Goal: Task Accomplishment & Management: Complete application form

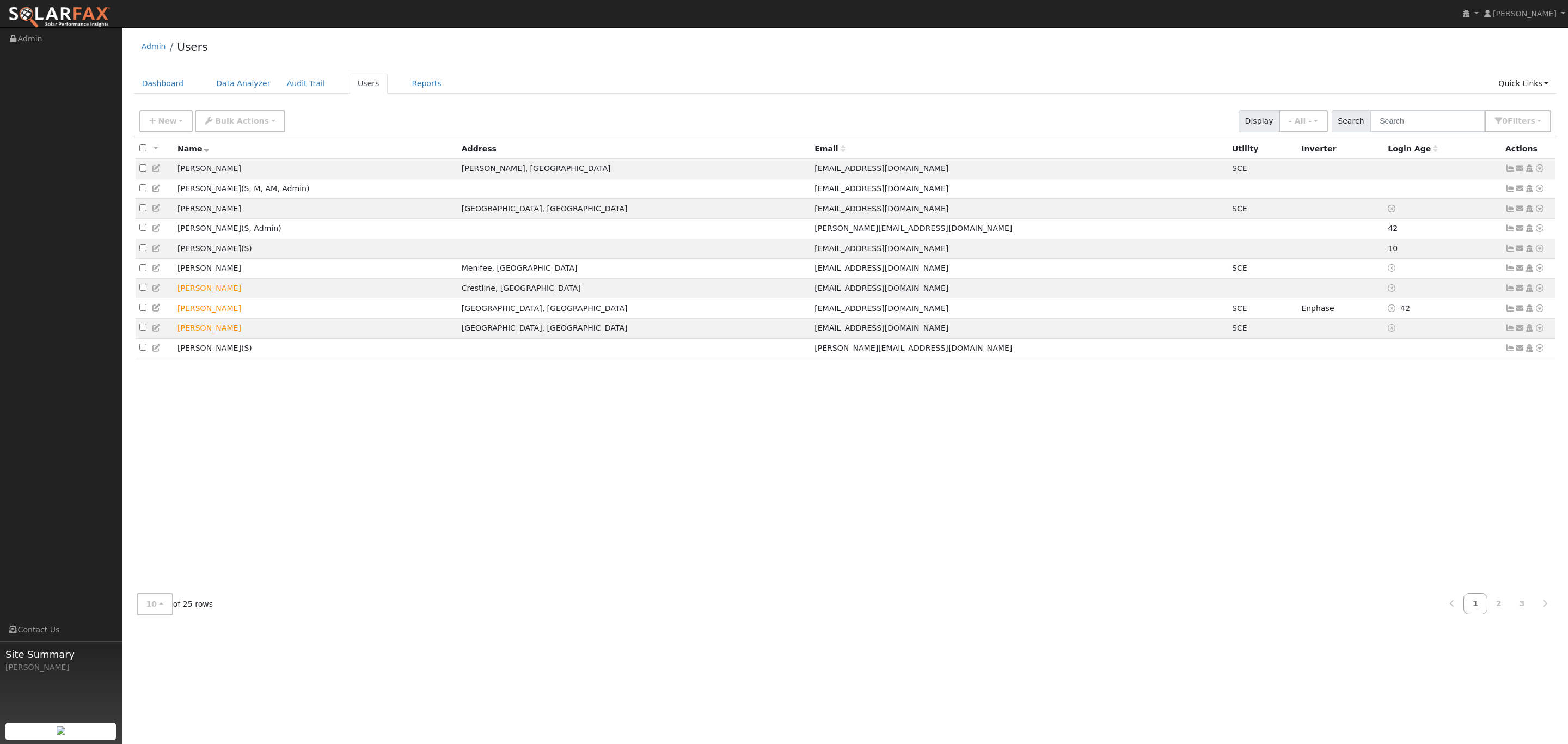
click at [371, 116] on div "New Add User Quick Add Quick Connect Quick Convert Lead Bulk Actions Send Email…" at bounding box center [845, 119] width 1416 height 26
click at [154, 78] on link "Dashboard" at bounding box center [163, 84] width 58 height 20
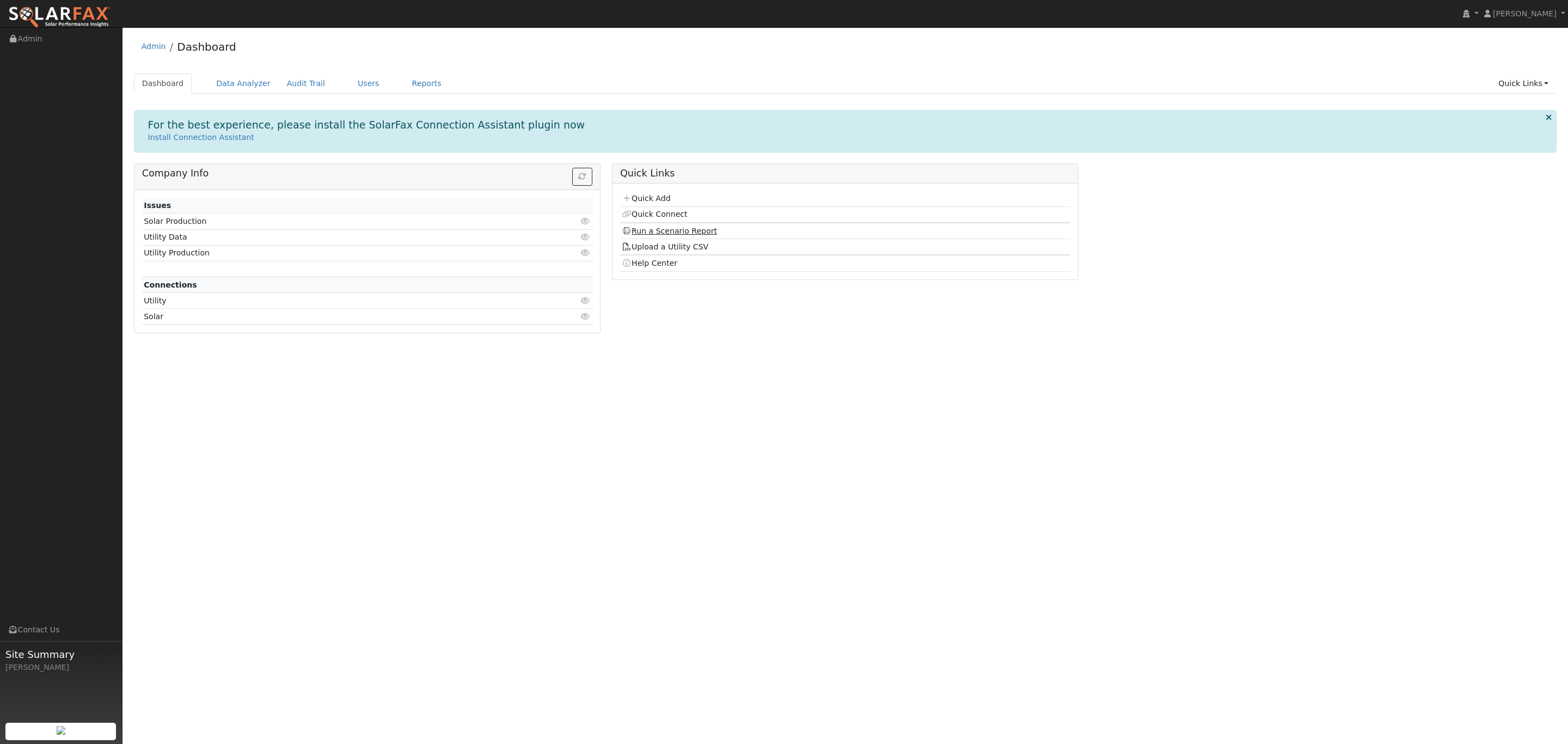
click at [652, 233] on link "Run a Scenario Report" at bounding box center [670, 231] width 96 height 9
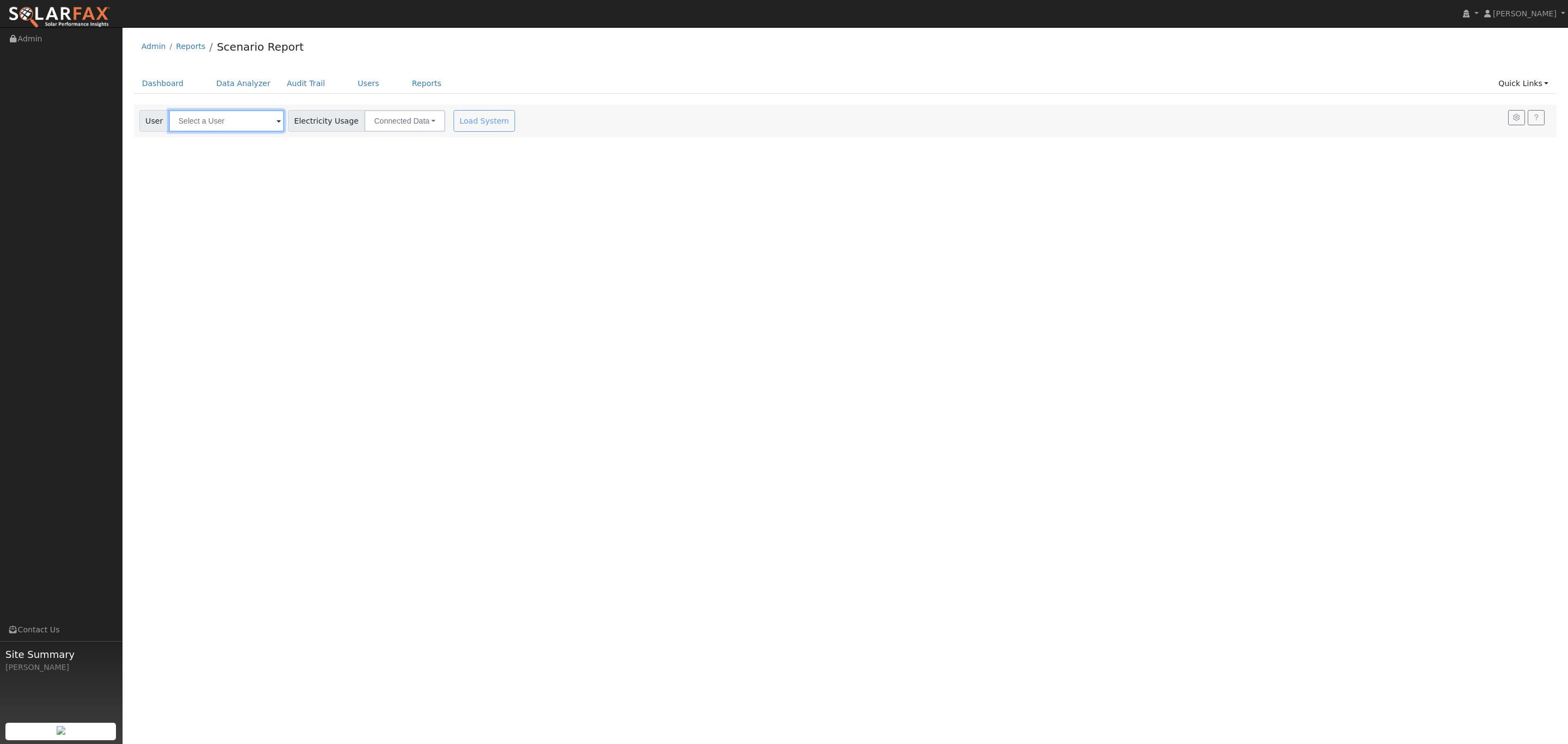
click at [219, 118] on input "text" at bounding box center [226, 120] width 115 height 22
click at [155, 120] on span "User" at bounding box center [154, 120] width 30 height 22
click at [278, 123] on span at bounding box center [278, 122] width 4 height 12
click at [159, 85] on link "Dashboard" at bounding box center [163, 84] width 58 height 20
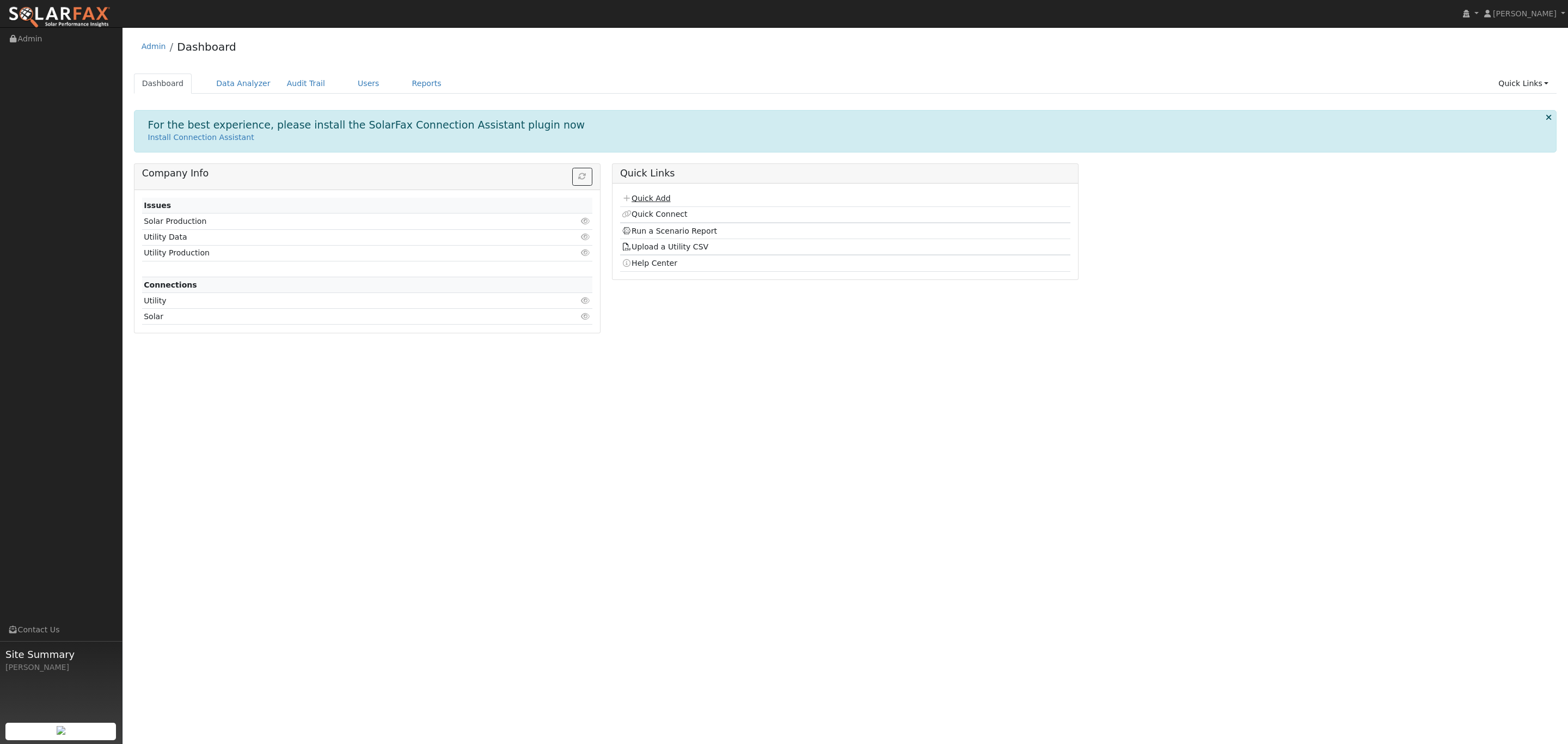
click at [641, 199] on link "Quick Add" at bounding box center [646, 199] width 48 height 9
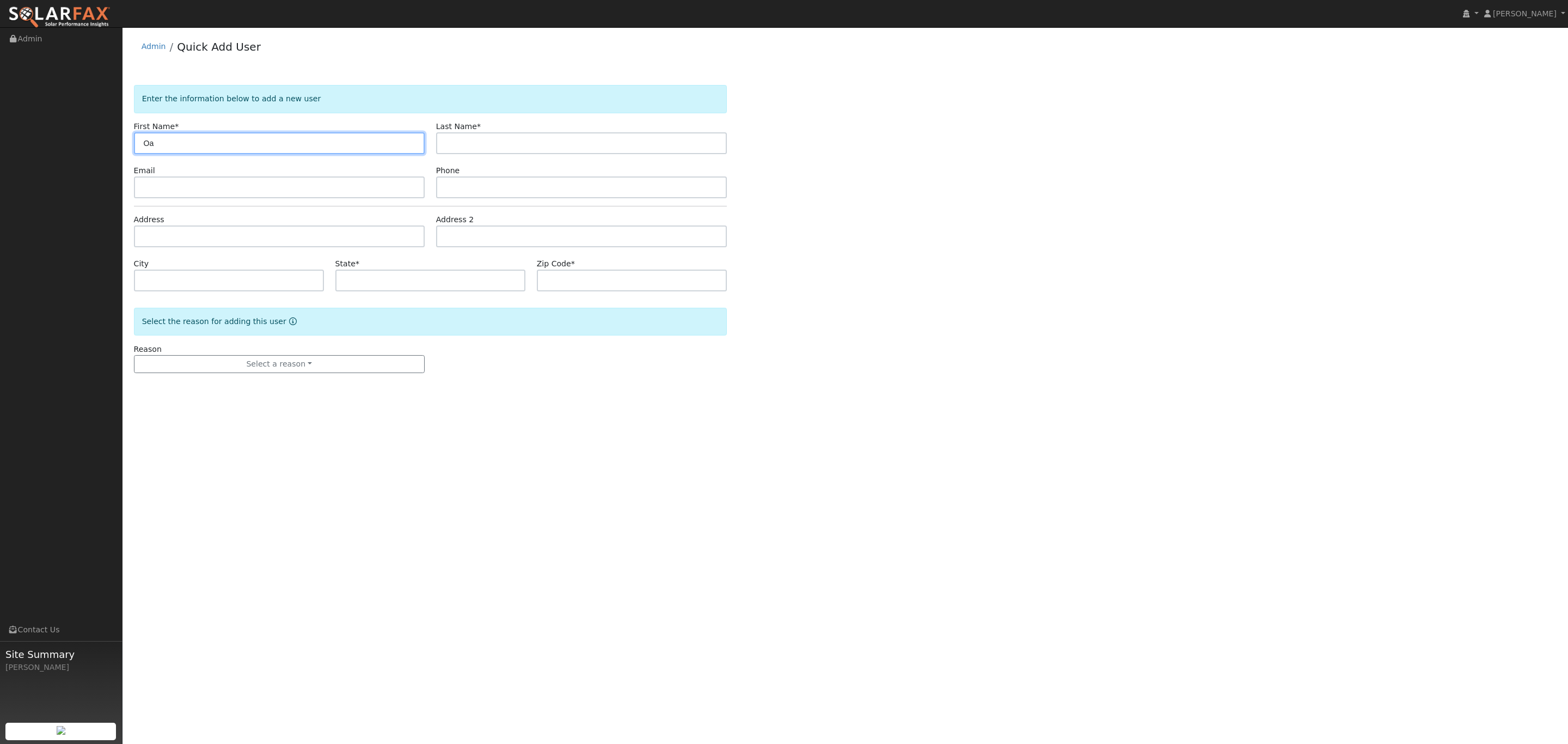
type input "O"
type input "[PERSON_NAME]"
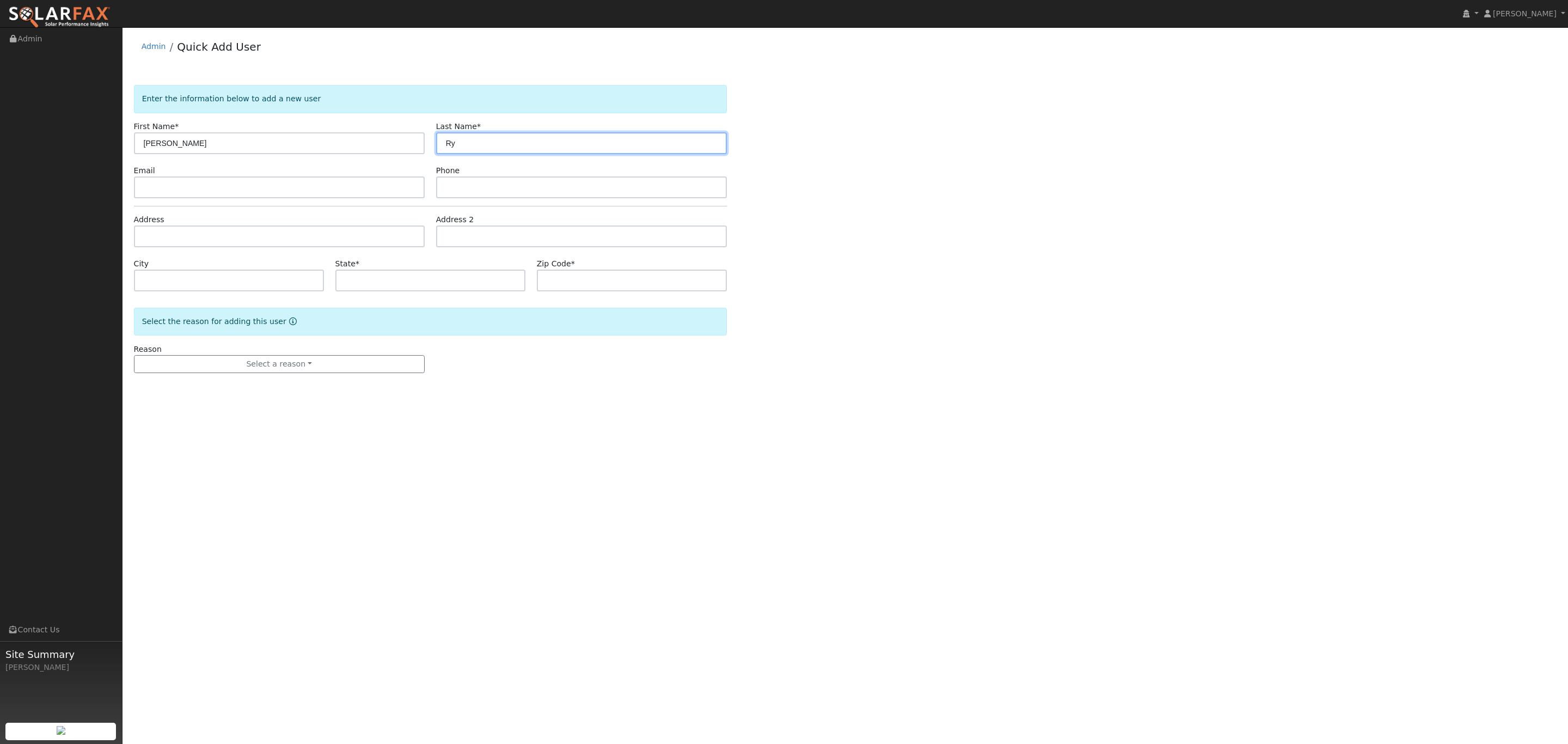
type input "R"
type input "[PERSON_NAME]"
type input "[EMAIL_ADDRESS][DOMAIN_NAME]"
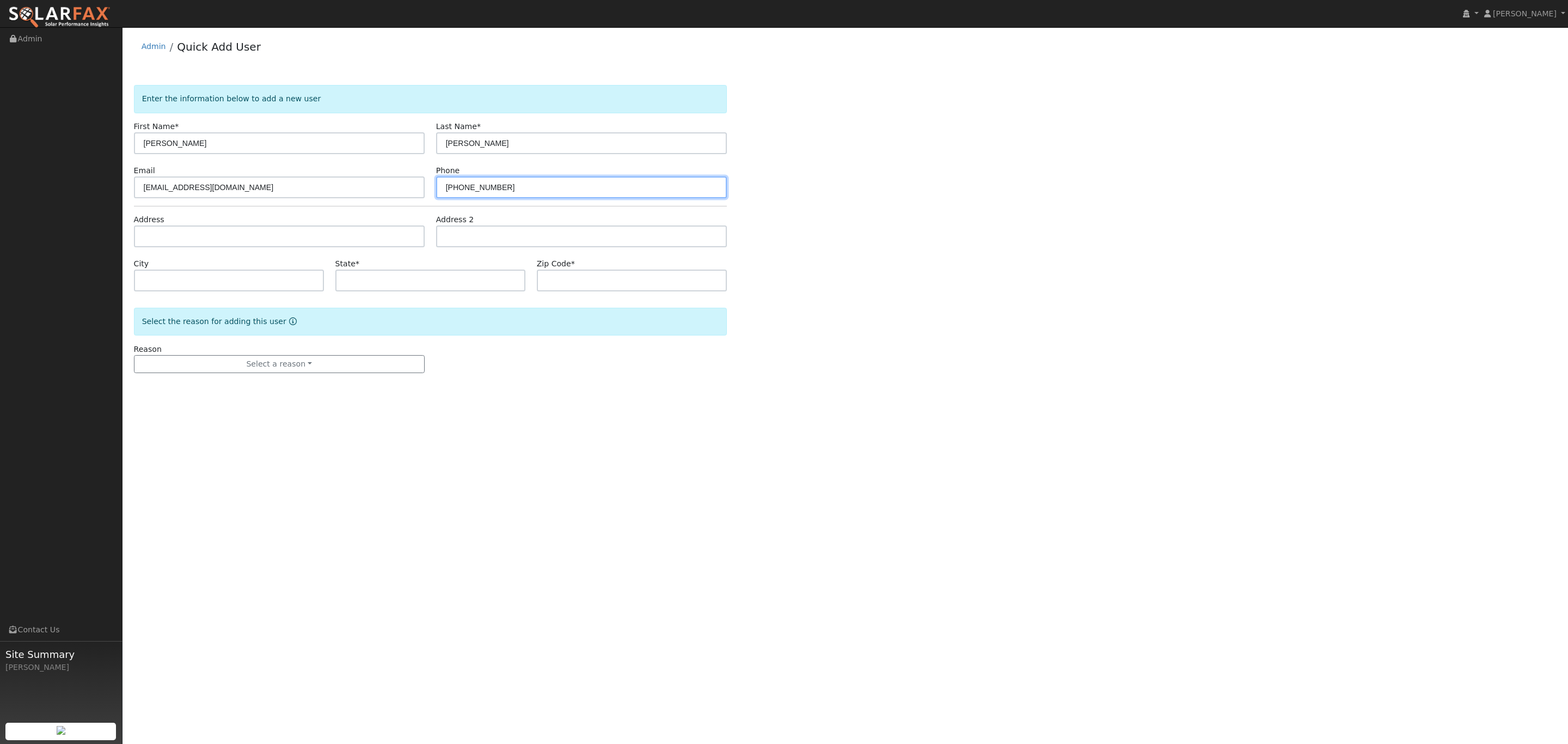
type input "[PHONE_NUMBER]"
type input "1309 Pacific Street"
type input "Santa Monica"
type input "CA"
type input "90405"
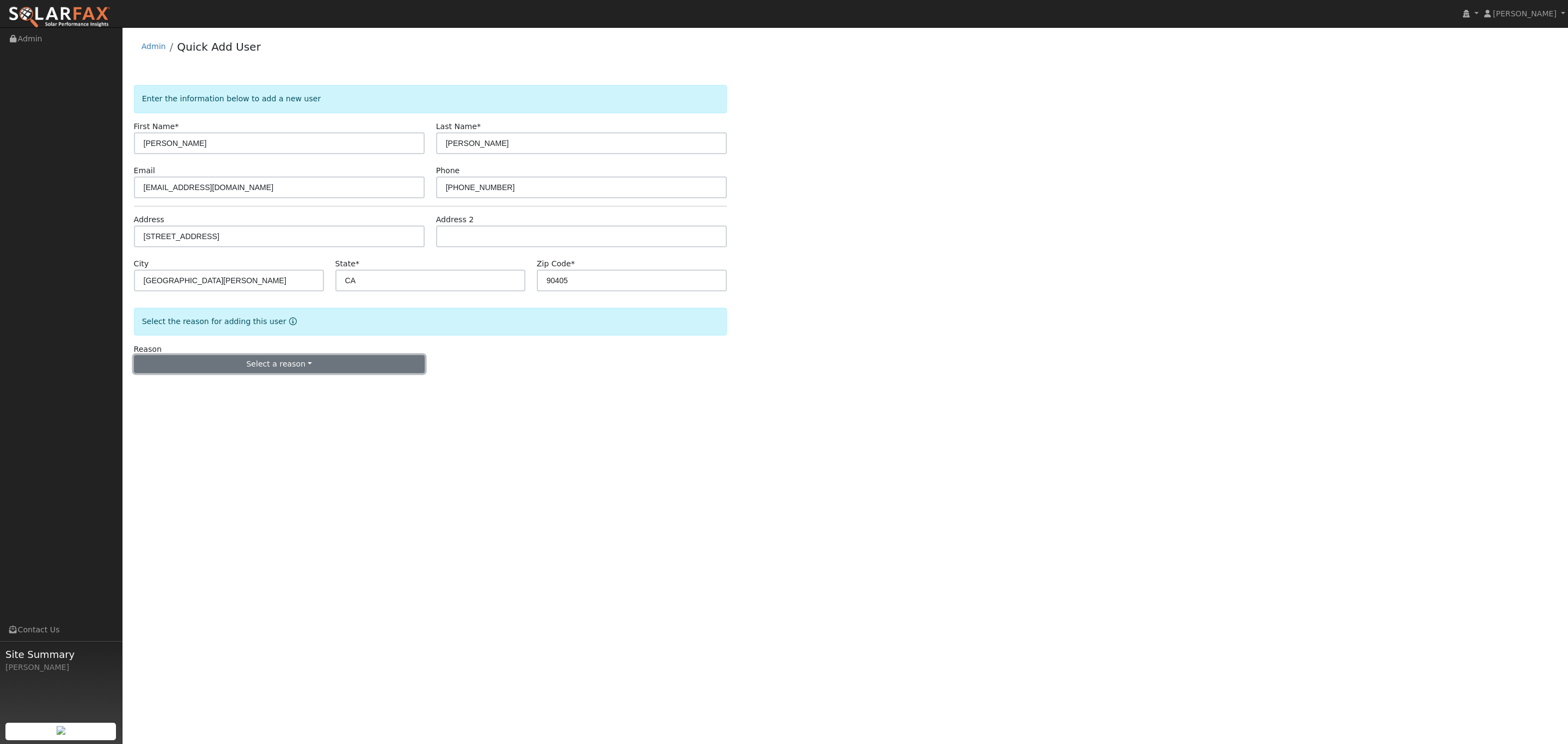
click at [319, 368] on button "Select a reason" at bounding box center [279, 364] width 291 height 19
click at [184, 404] on link "New customer adding solar" at bounding box center [195, 402] width 120 height 16
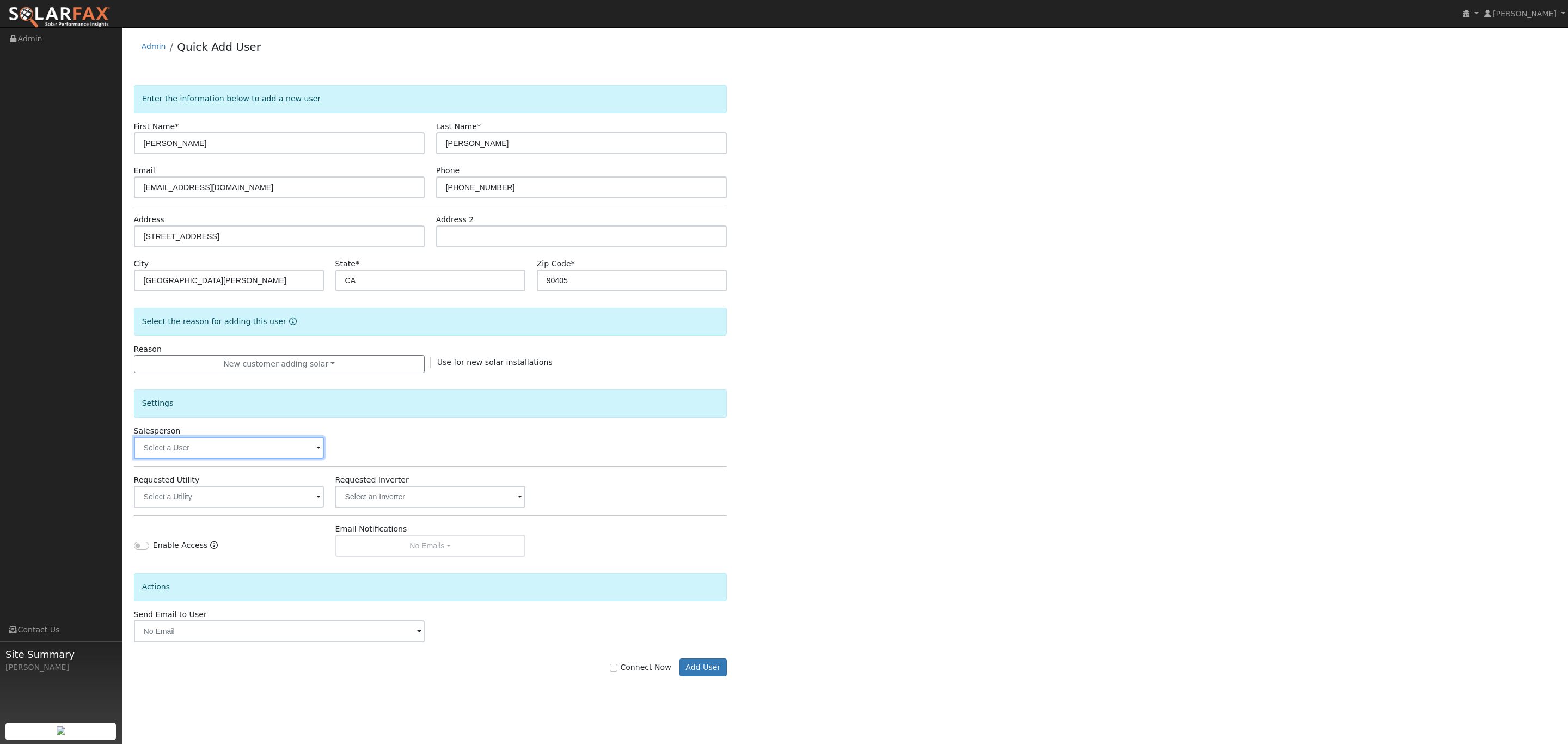
click at [250, 450] on input "text" at bounding box center [229, 447] width 190 height 22
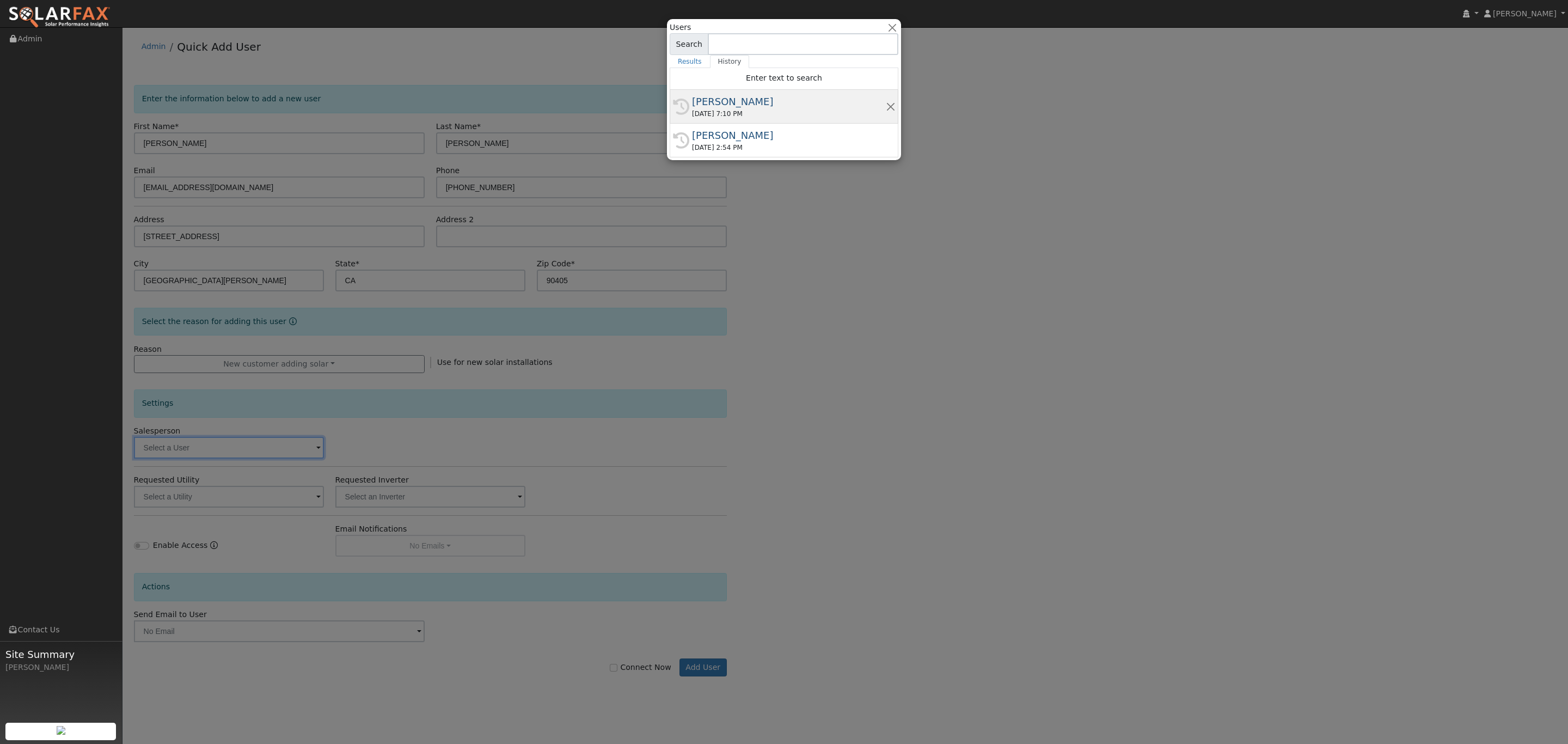
click at [726, 114] on div "08/27/2025 7:10 PM" at bounding box center [789, 114] width 194 height 10
type input "Steven Hernandez"
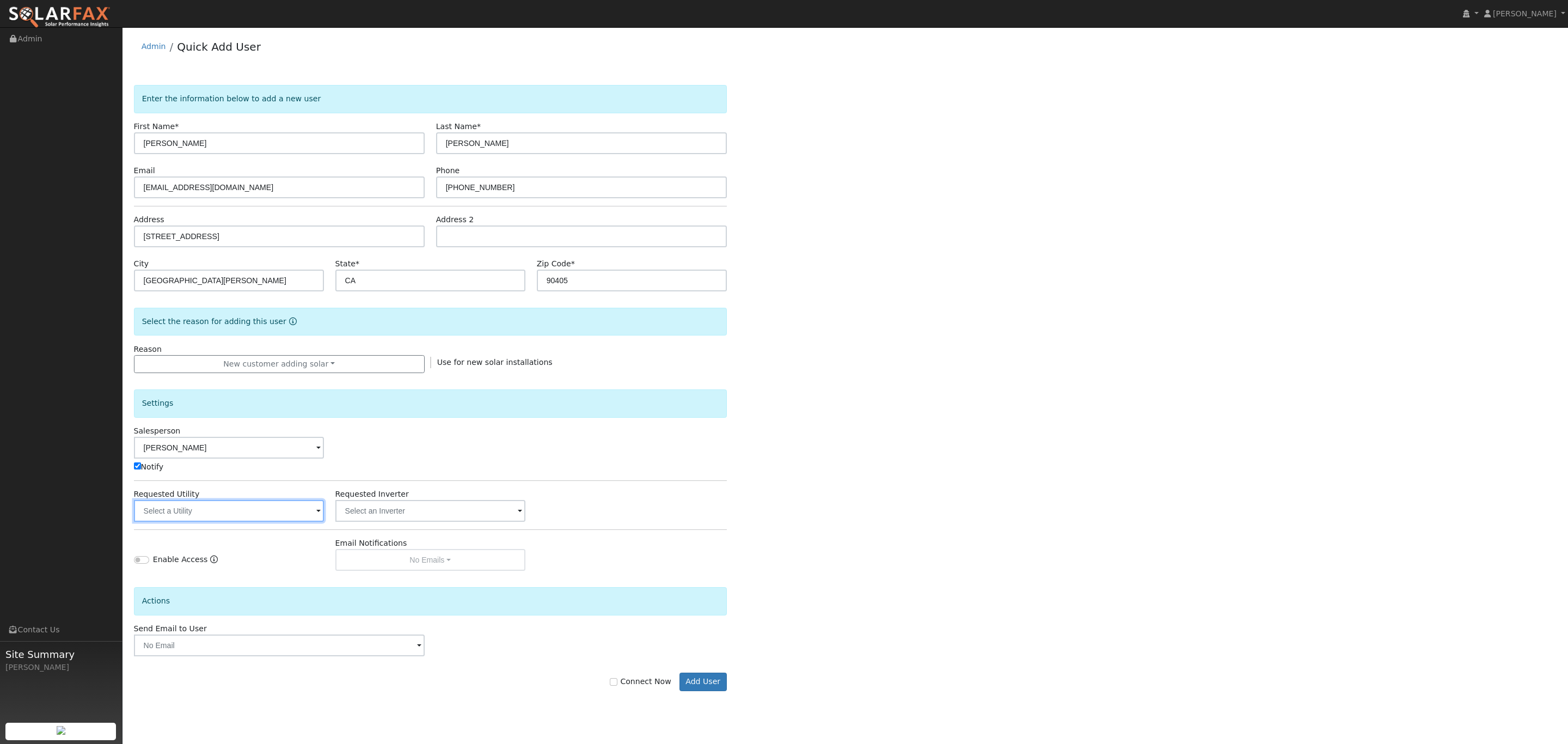
click at [237, 514] on input "text" at bounding box center [229, 511] width 190 height 22
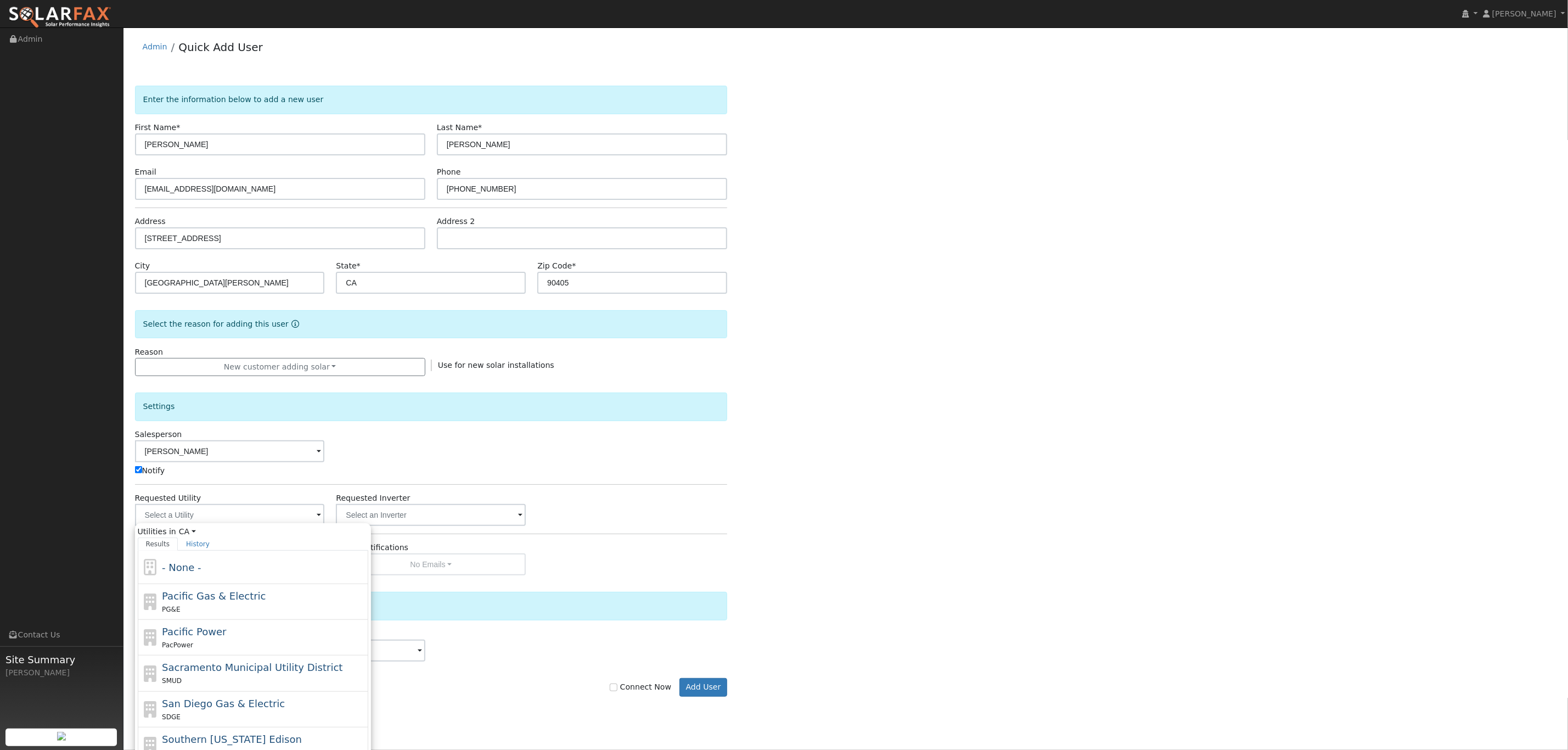
click at [575, 472] on div "Salesperson Steven Hernandez Notify" at bounding box center [431, 453] width 605 height 48
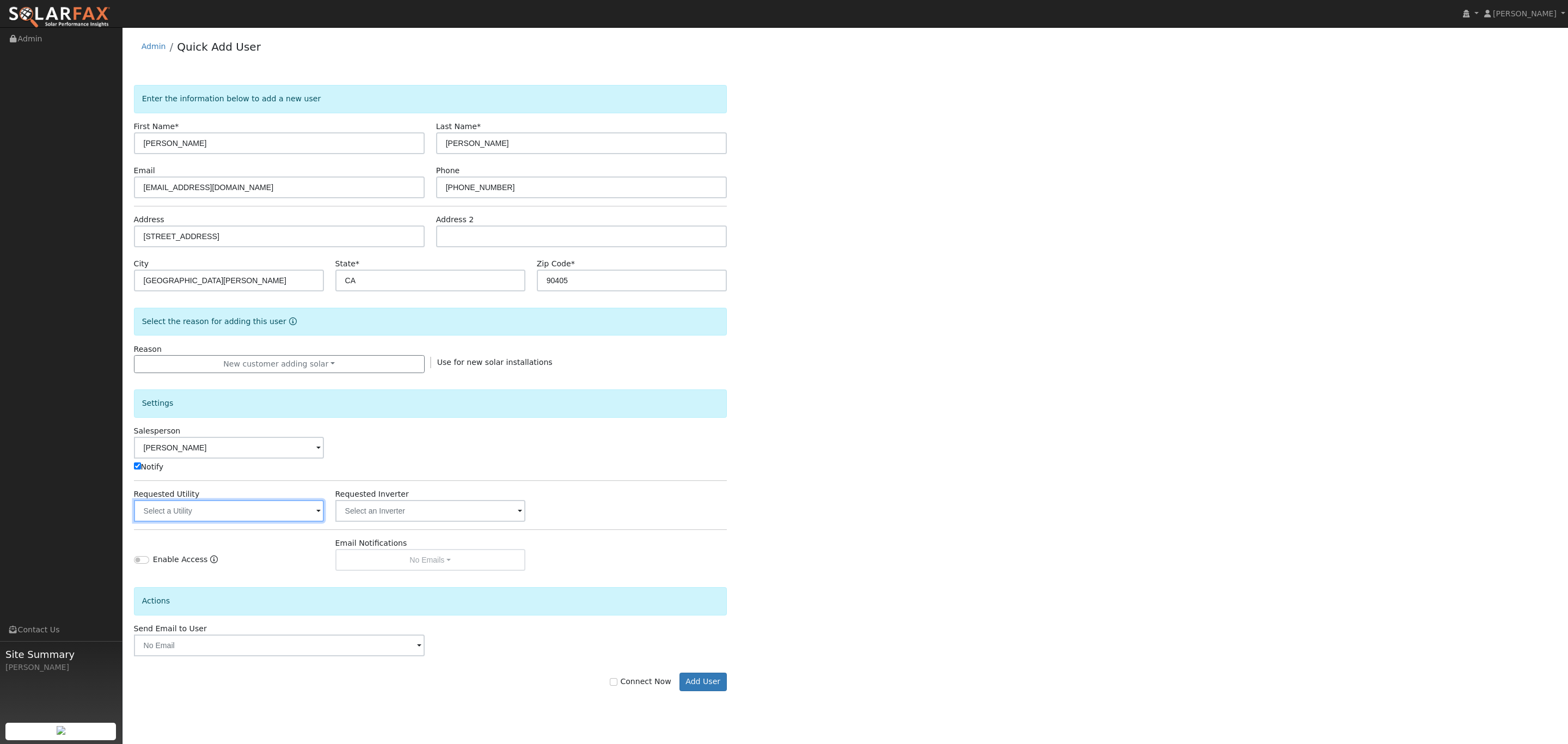
click at [256, 521] on input "text" at bounding box center [229, 511] width 190 height 22
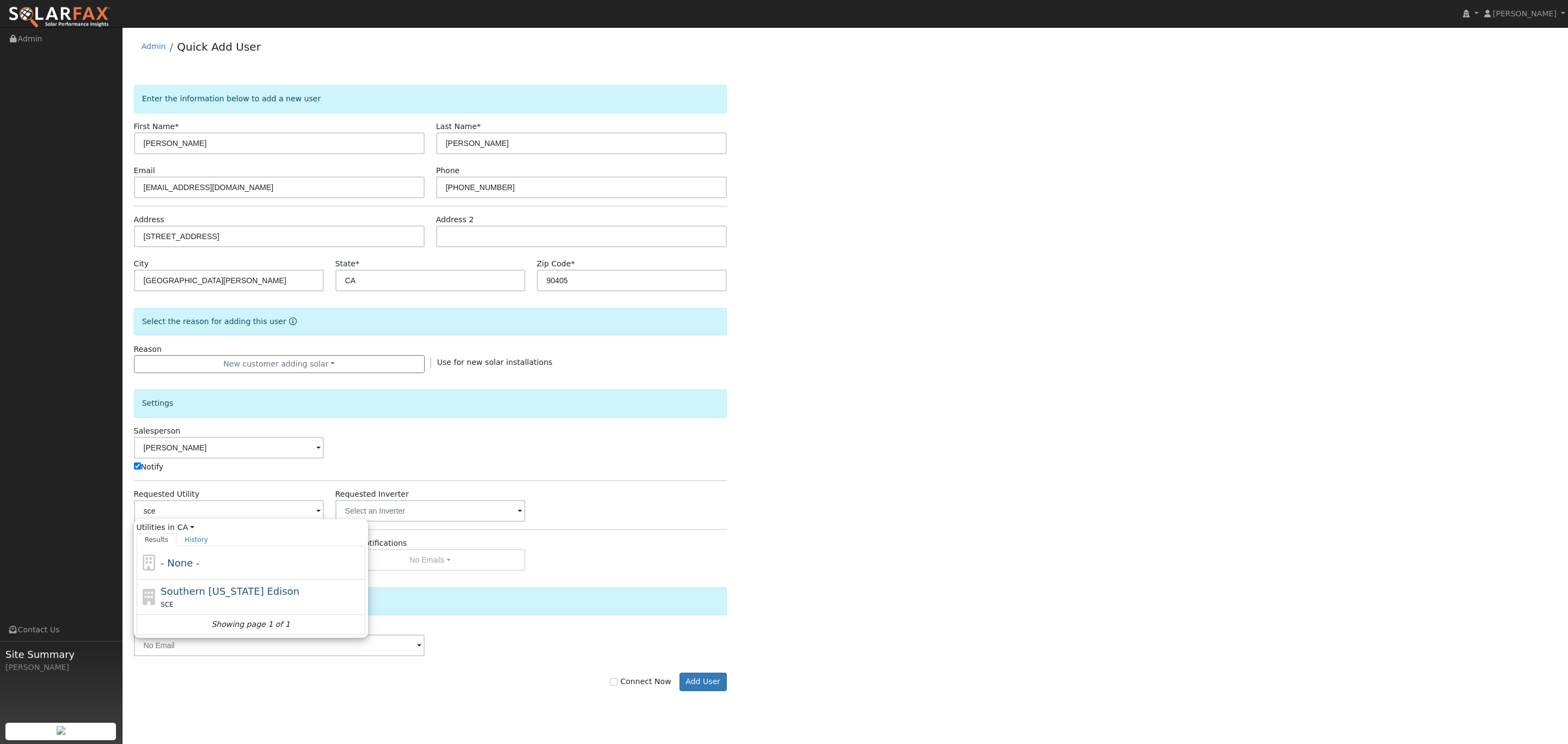
click at [229, 597] on span "Southern [US_STATE] Edison" at bounding box center [230, 591] width 139 height 11
type input "Southern [US_STATE] Edison"
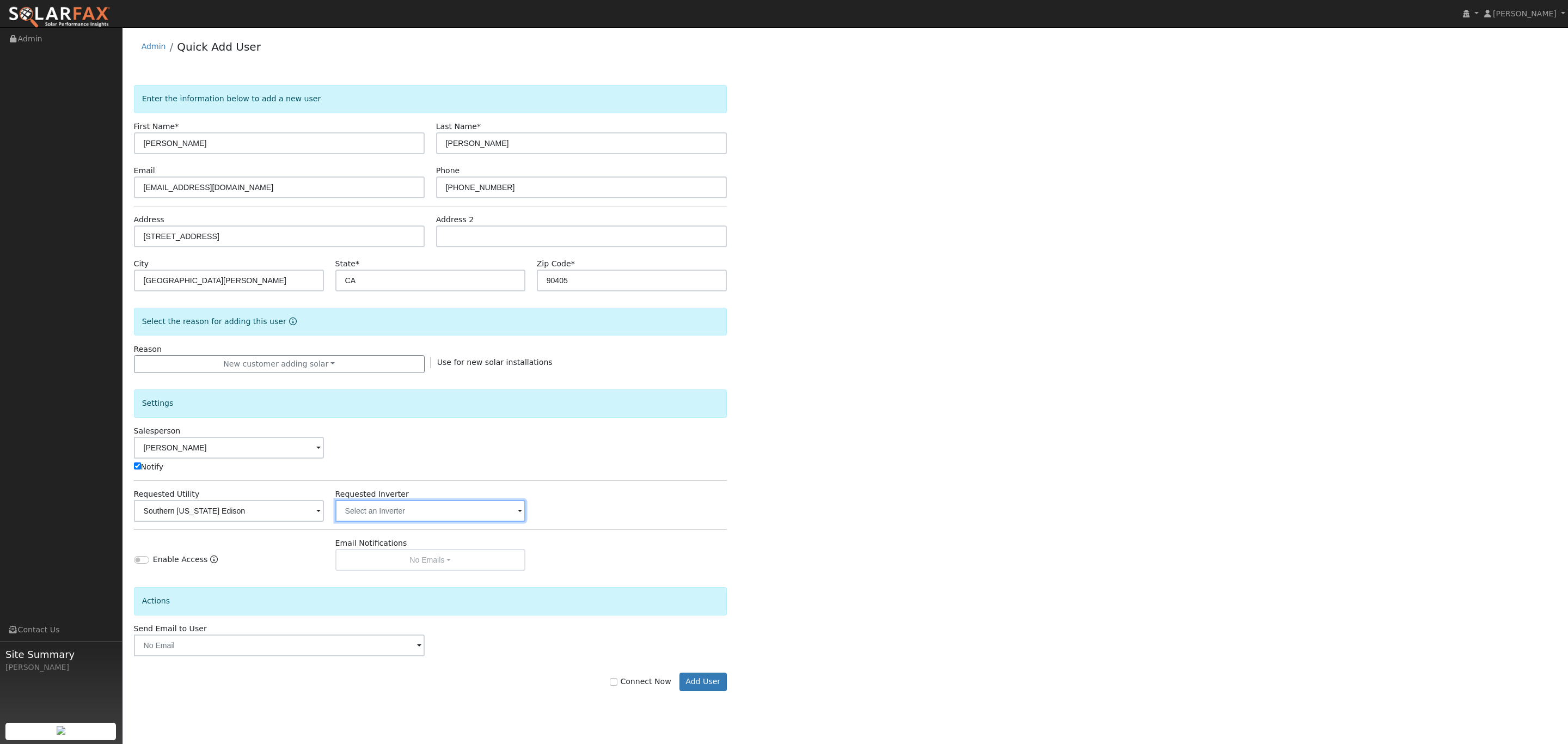
click at [399, 521] on input "text" at bounding box center [430, 511] width 190 height 22
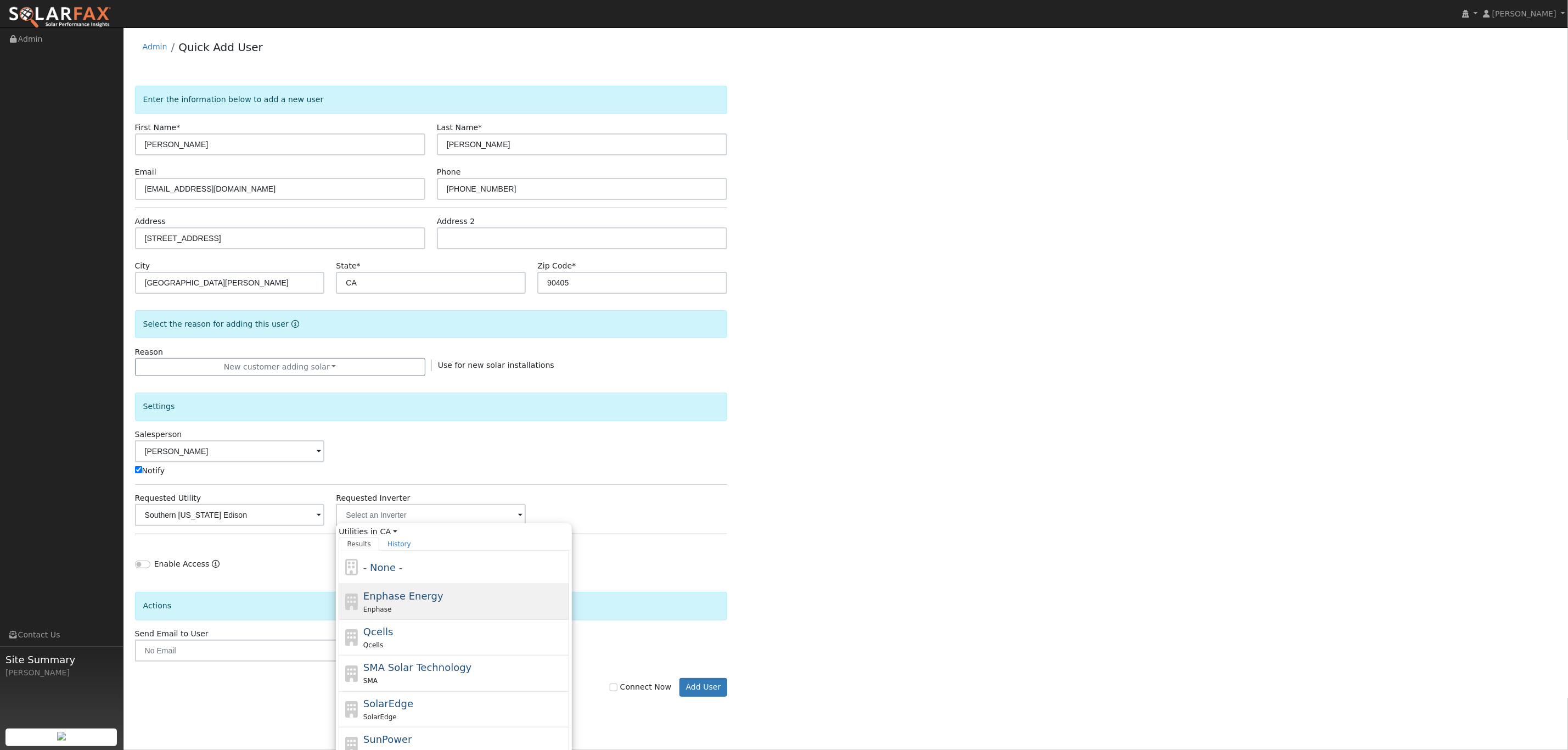
click at [436, 608] on div "Enphase" at bounding box center [465, 609] width 204 height 11
type input "Enphase Energy"
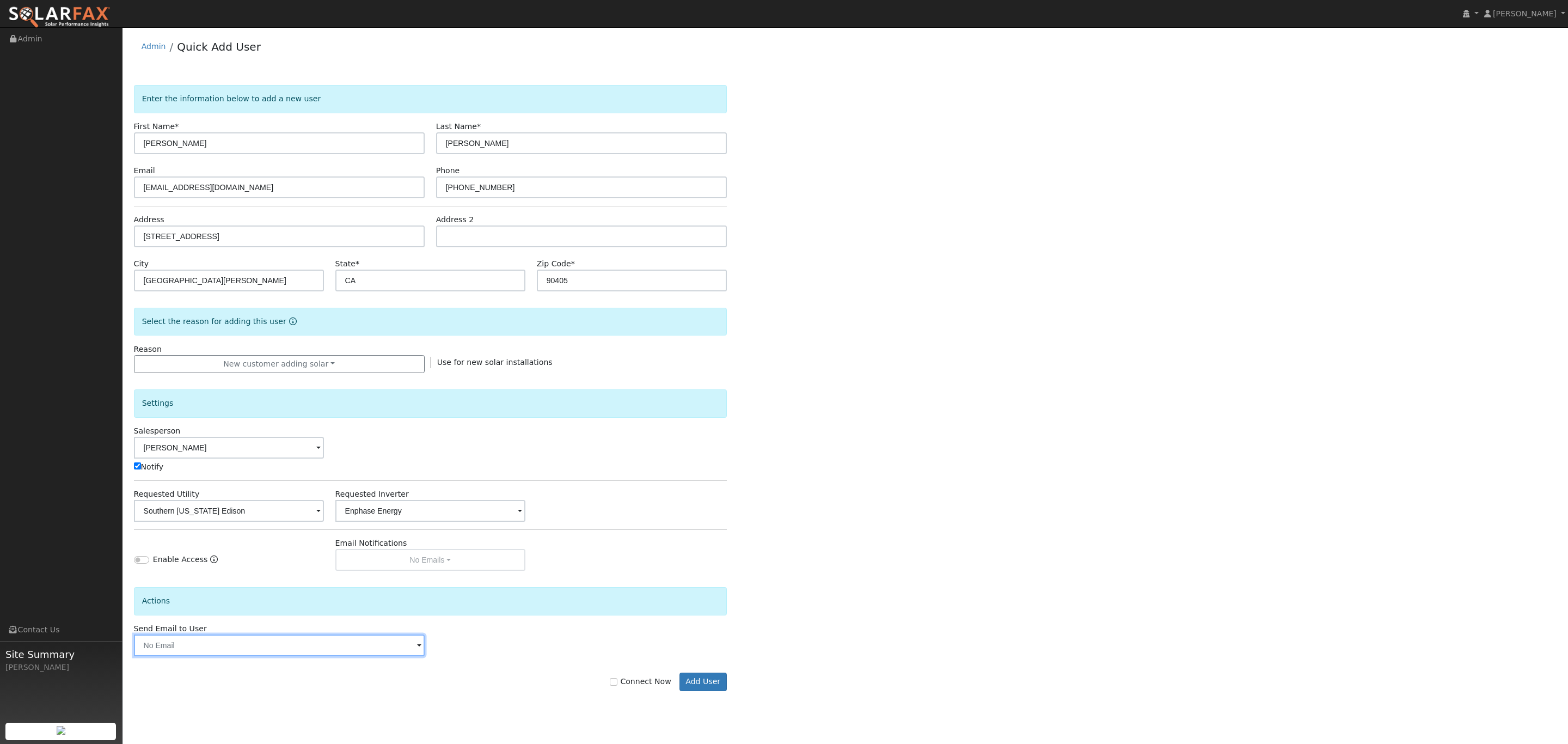
click at [326, 648] on input "text" at bounding box center [279, 645] width 291 height 22
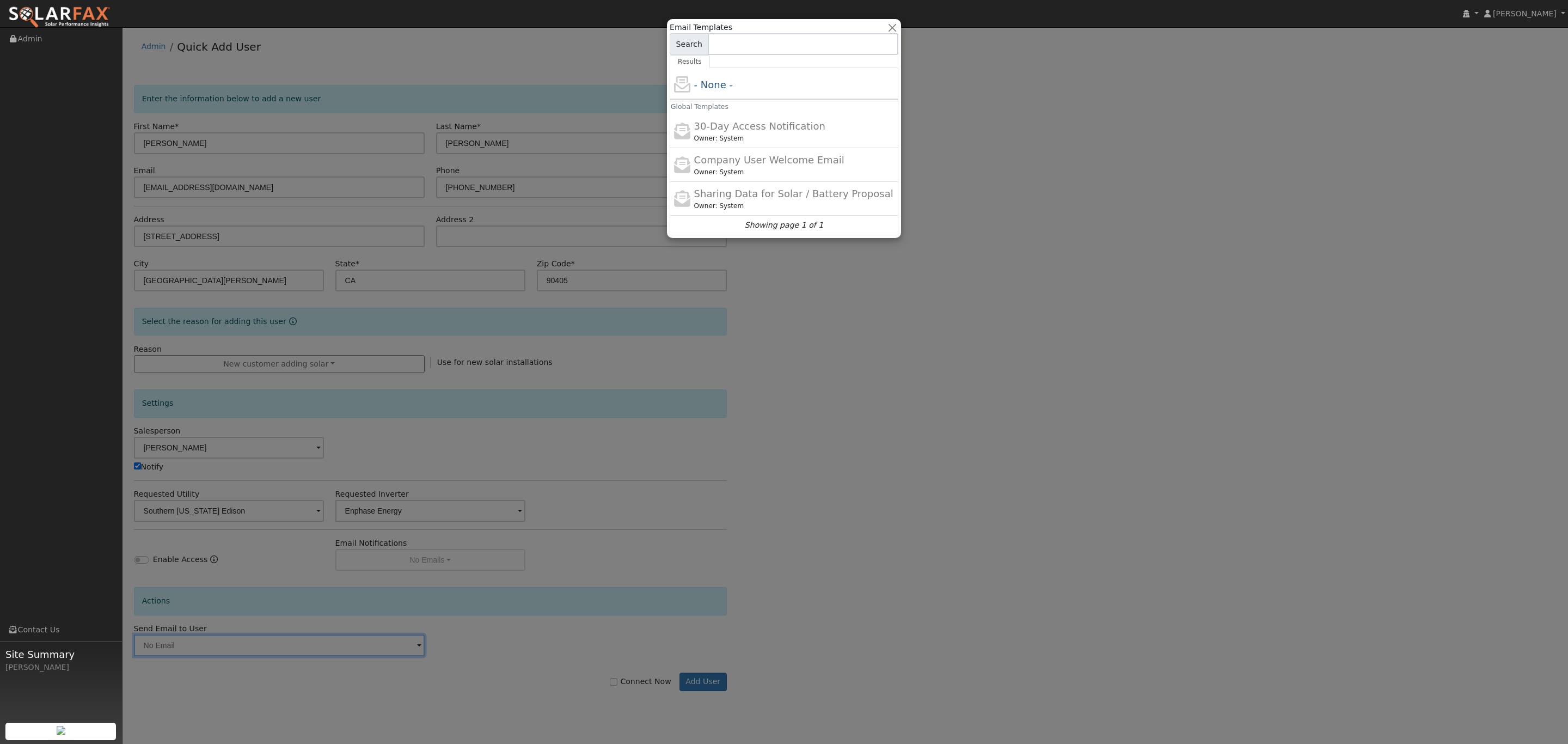
click at [1000, 371] on div at bounding box center [784, 372] width 1568 height 744
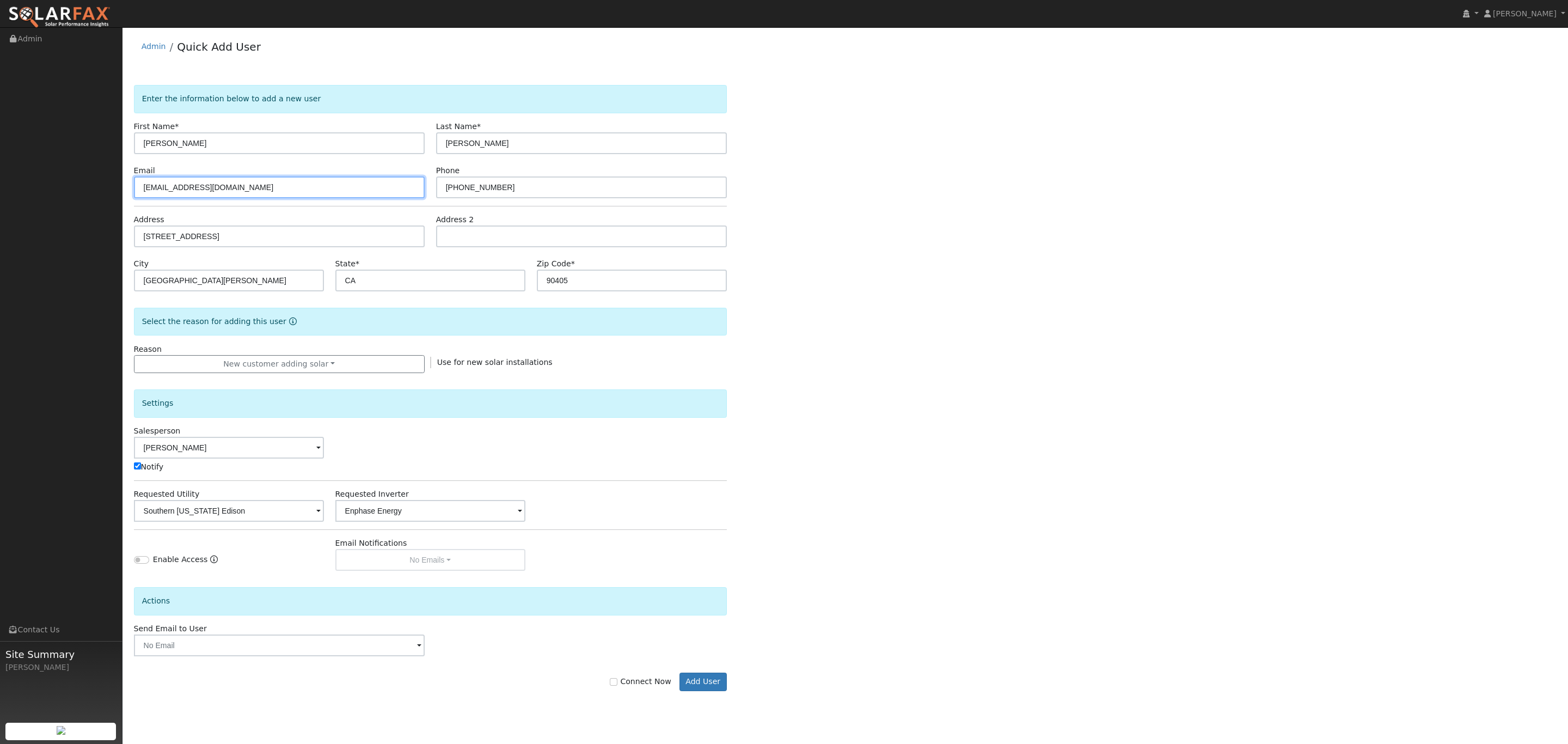
click at [305, 198] on input "ptnumber5@gmail.com" at bounding box center [279, 187] width 291 height 22
click at [515, 194] on input "310-903-1824" at bounding box center [581, 187] width 291 height 22
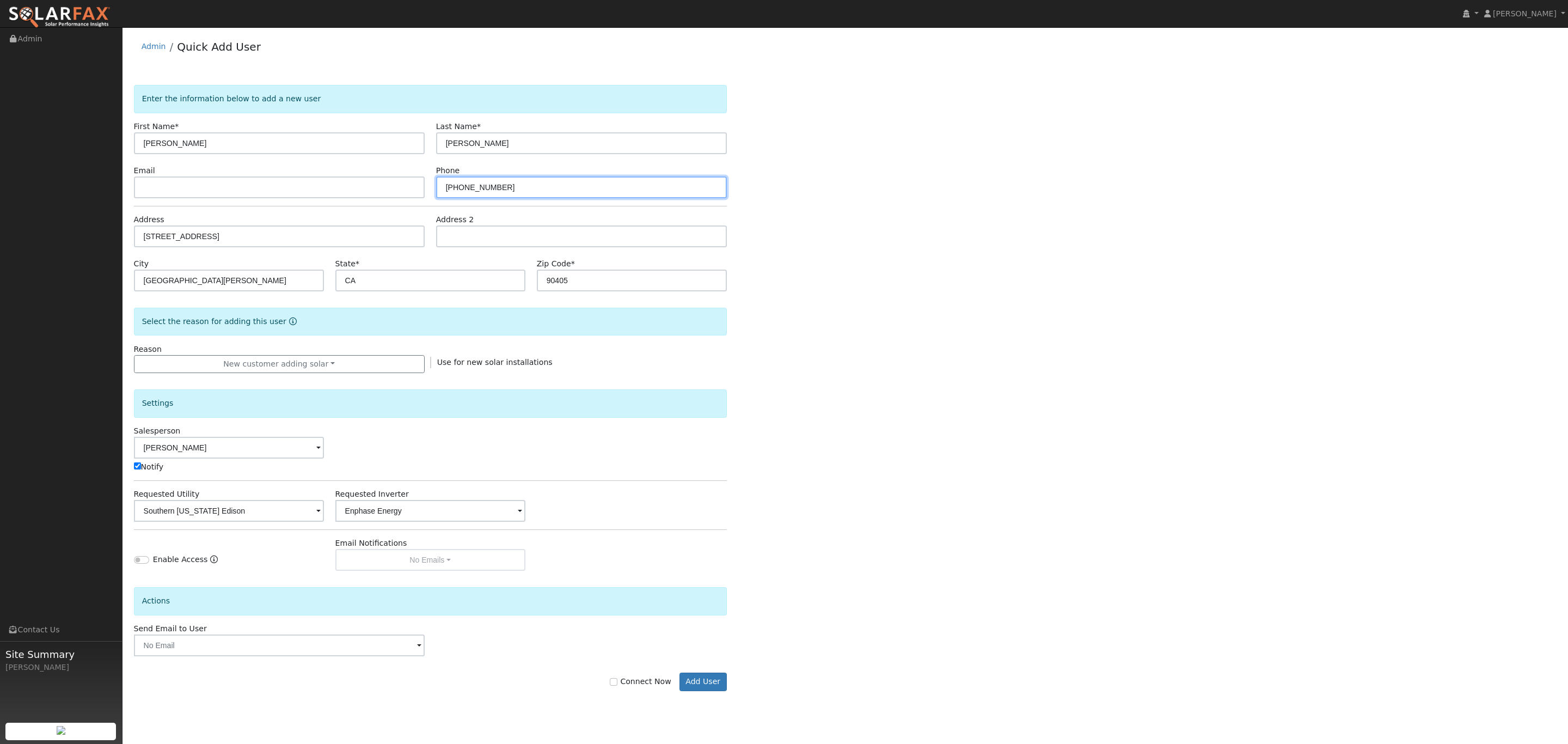
click at [515, 194] on input "310-903-1824" at bounding box center [581, 187] width 291 height 22
click at [834, 397] on div "Enter the information below to add a new user First Name * Paul Last Name * Tay…" at bounding box center [845, 398] width 1423 height 627
click at [704, 685] on button "Add User" at bounding box center [703, 682] width 47 height 19
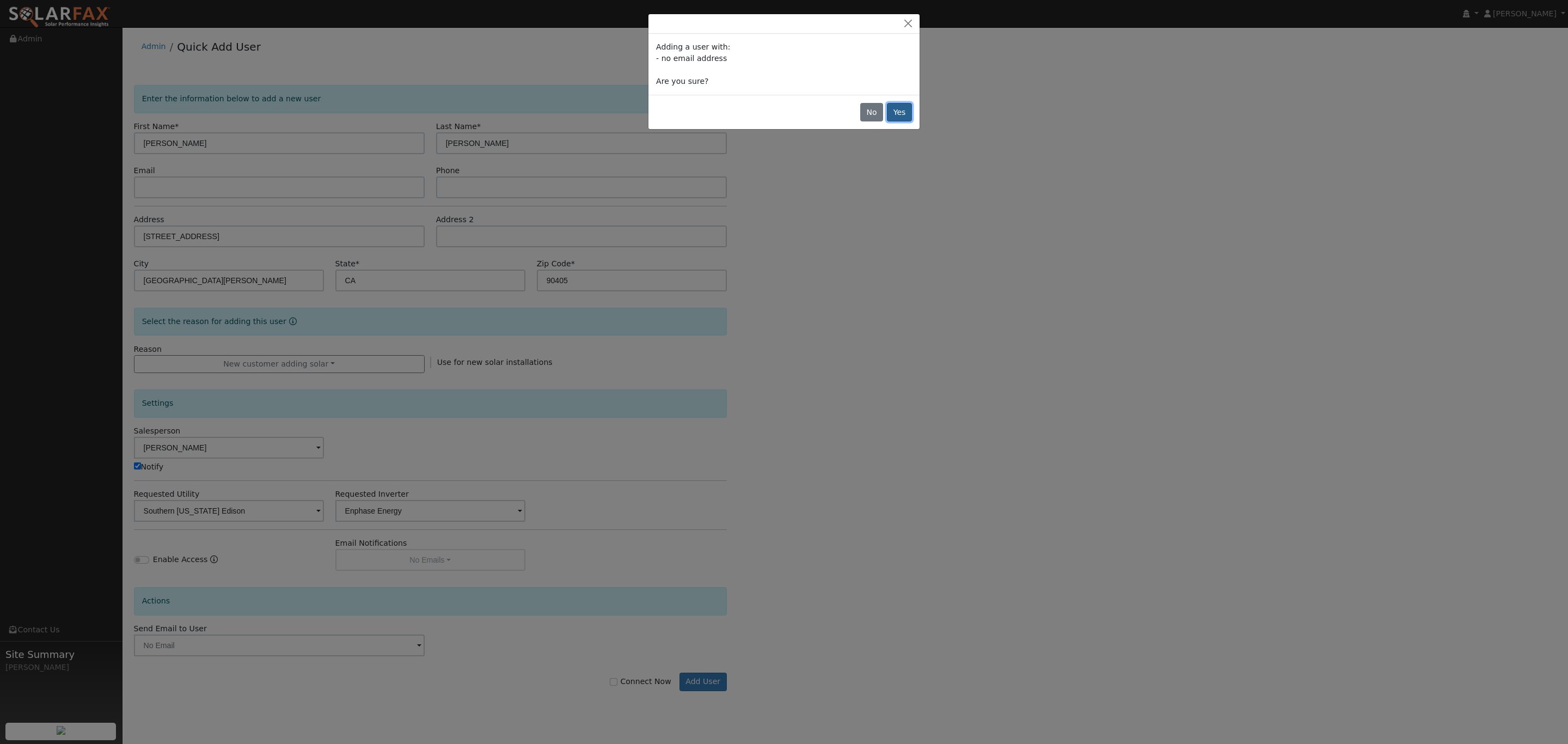
click at [908, 112] on button "Yes" at bounding box center [899, 112] width 25 height 19
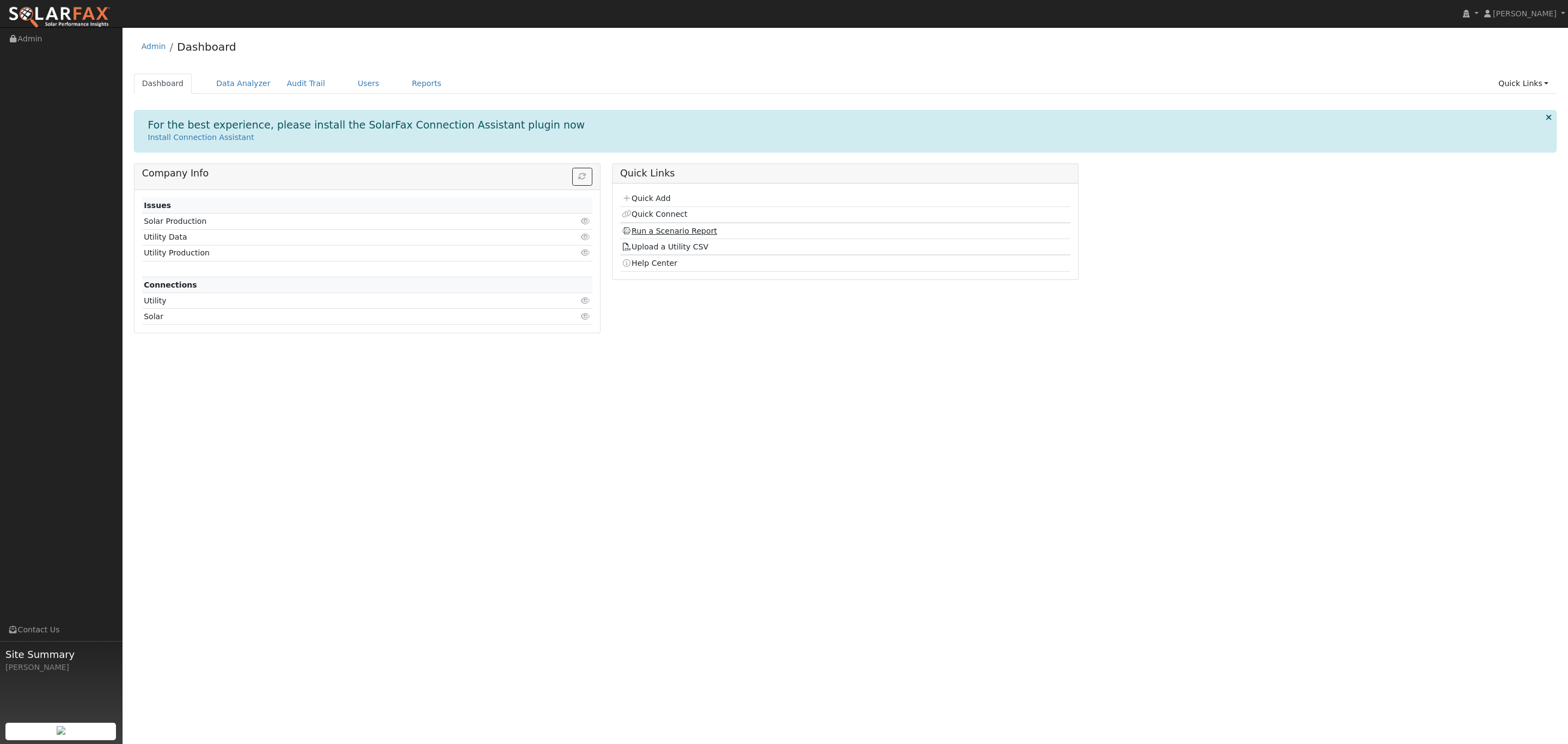
click at [665, 232] on link "Run a Scenario Report" at bounding box center [670, 231] width 96 height 9
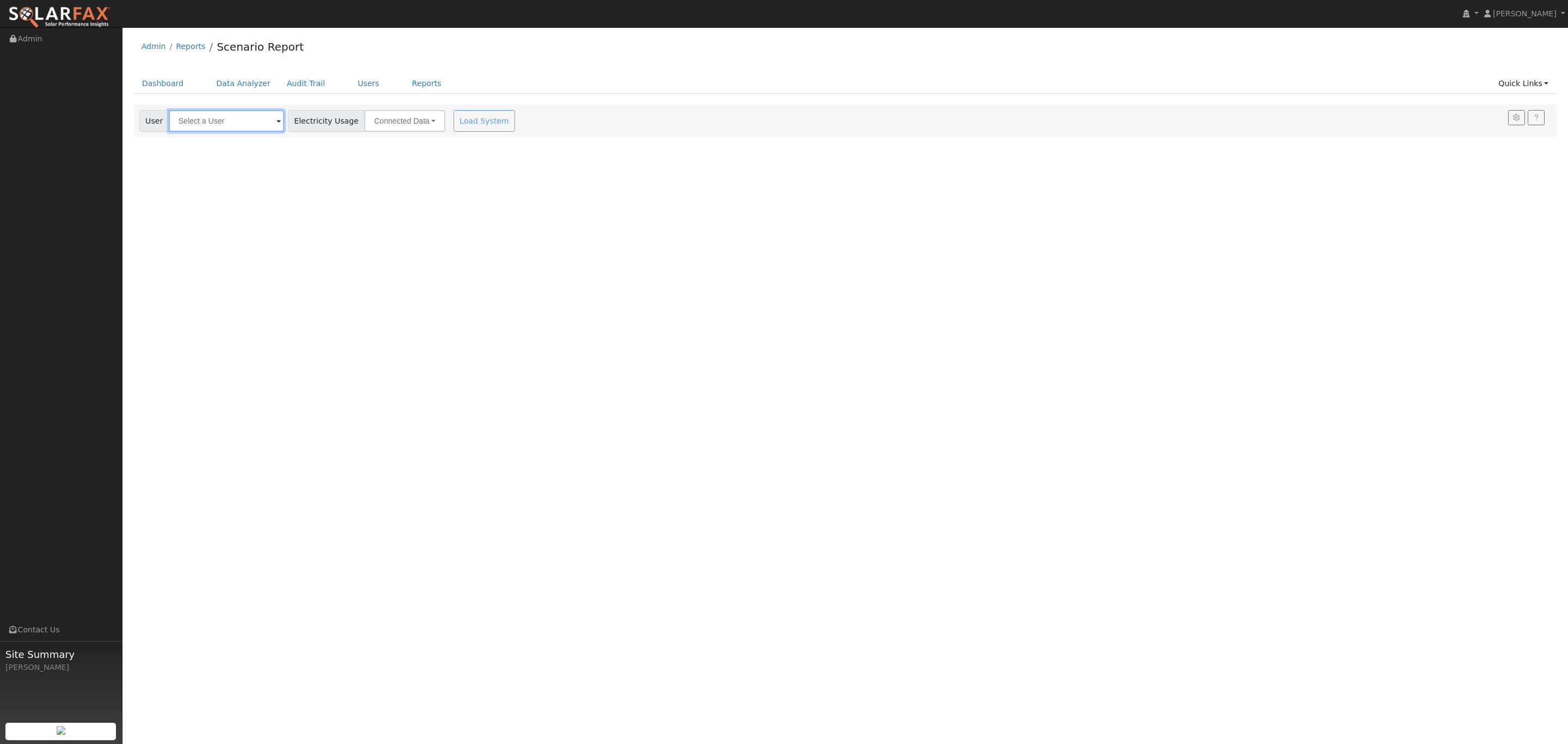
click at [214, 123] on input "text" at bounding box center [226, 120] width 115 height 22
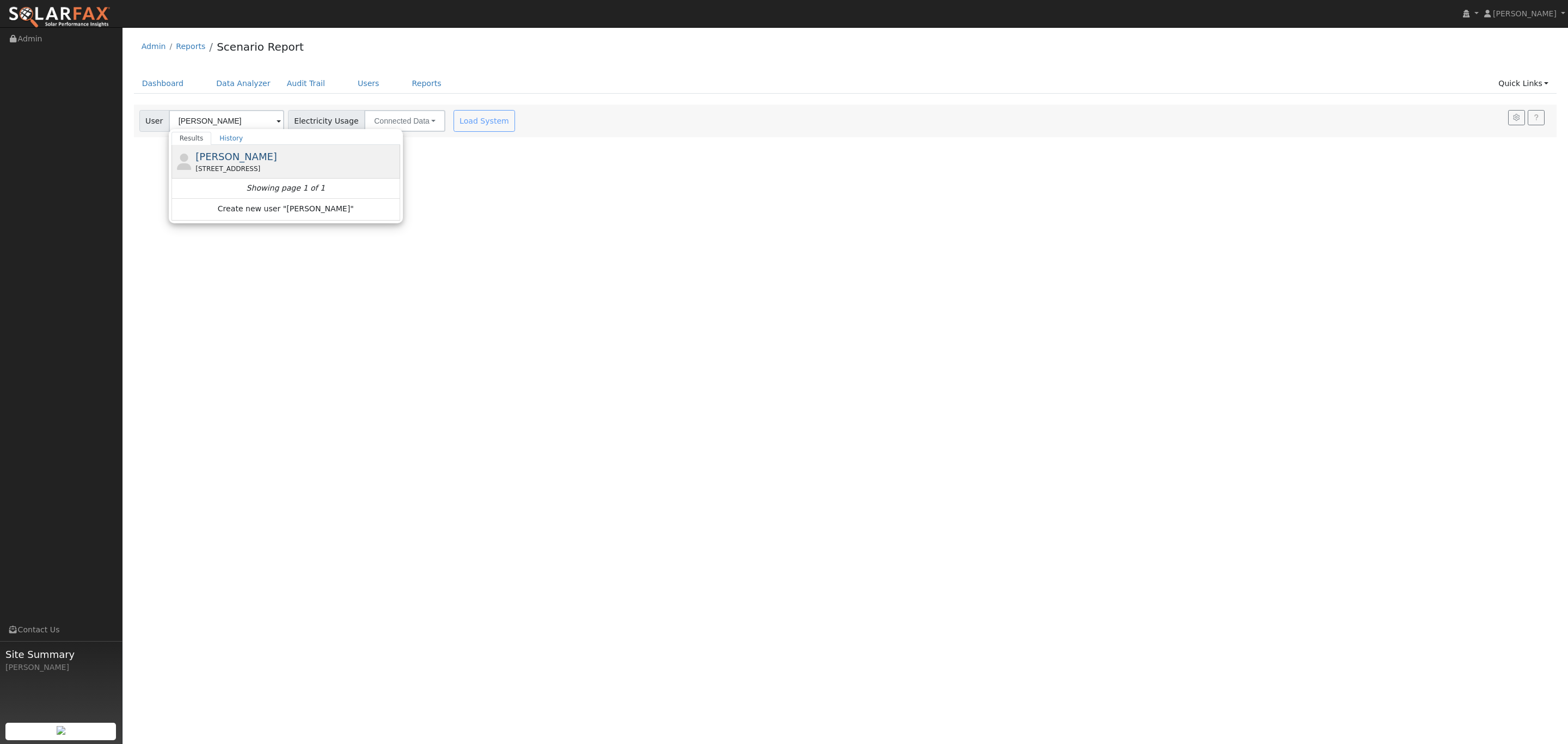
click at [274, 169] on div "[STREET_ADDRESS]" at bounding box center [296, 169] width 202 height 10
type input "[PERSON_NAME]"
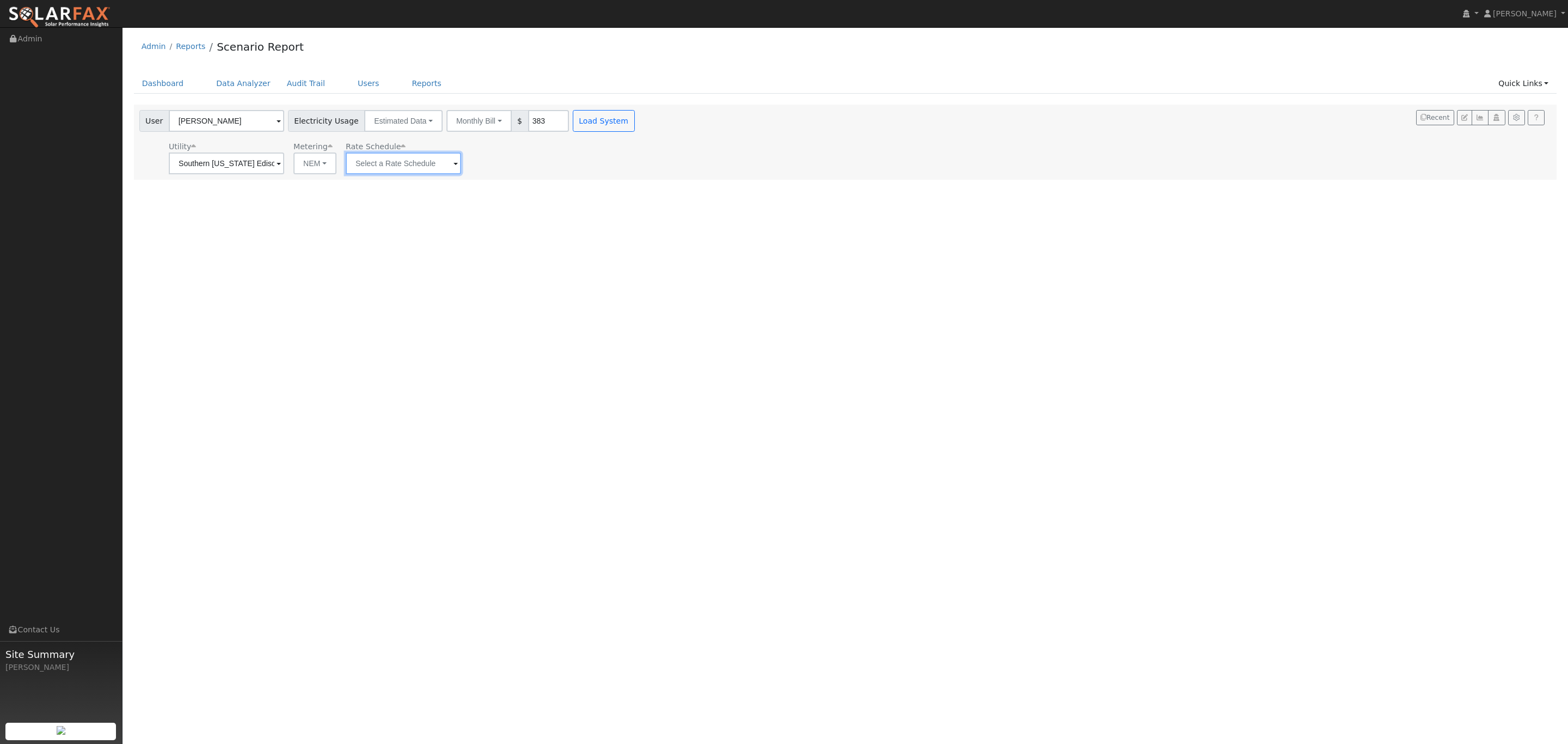
click at [405, 171] on input "text" at bounding box center [403, 163] width 115 height 22
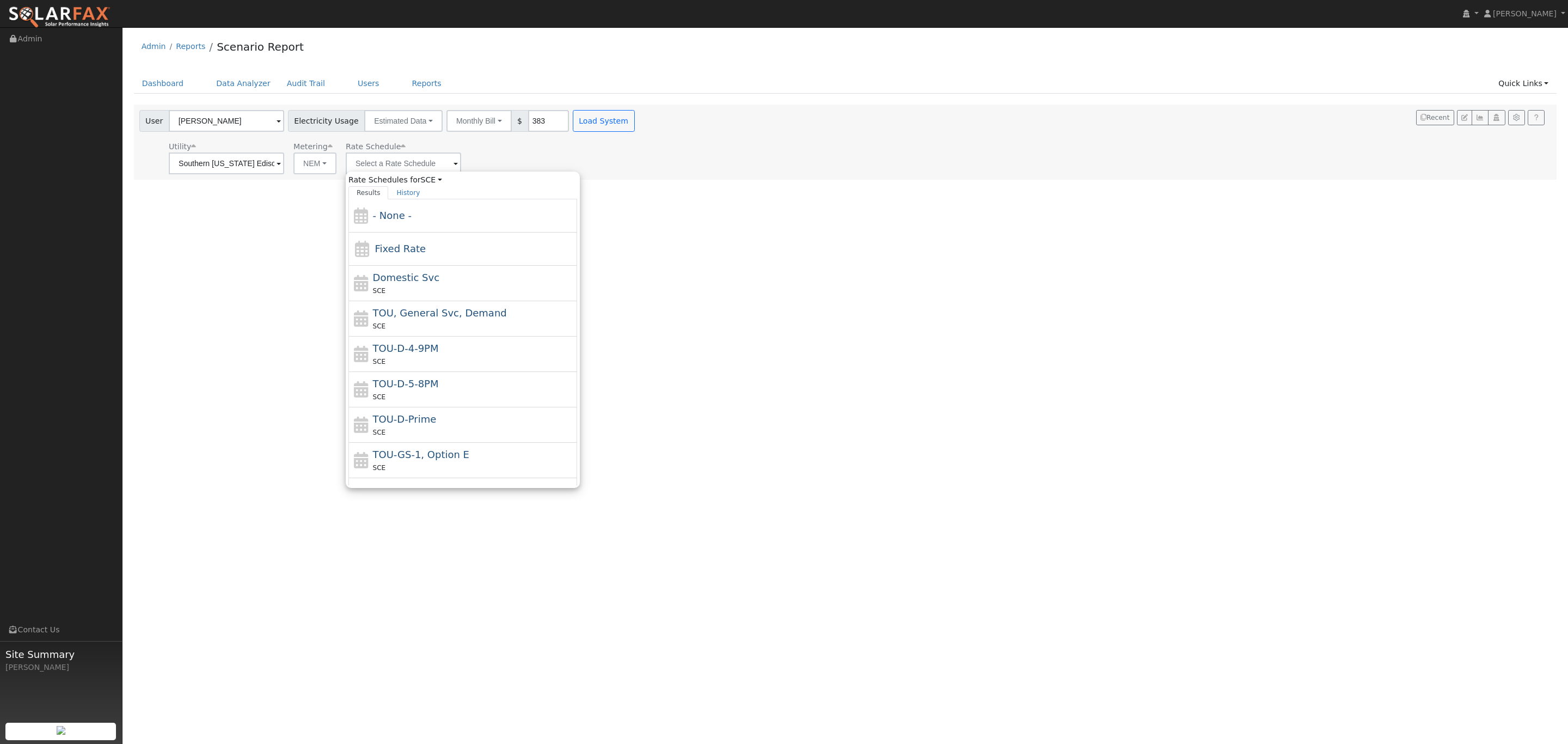
click at [608, 163] on div "Utility Southern California Edison Metering NEM NEM NBT Rate Schedule Rate Sche…" at bounding box center [388, 156] width 502 height 37
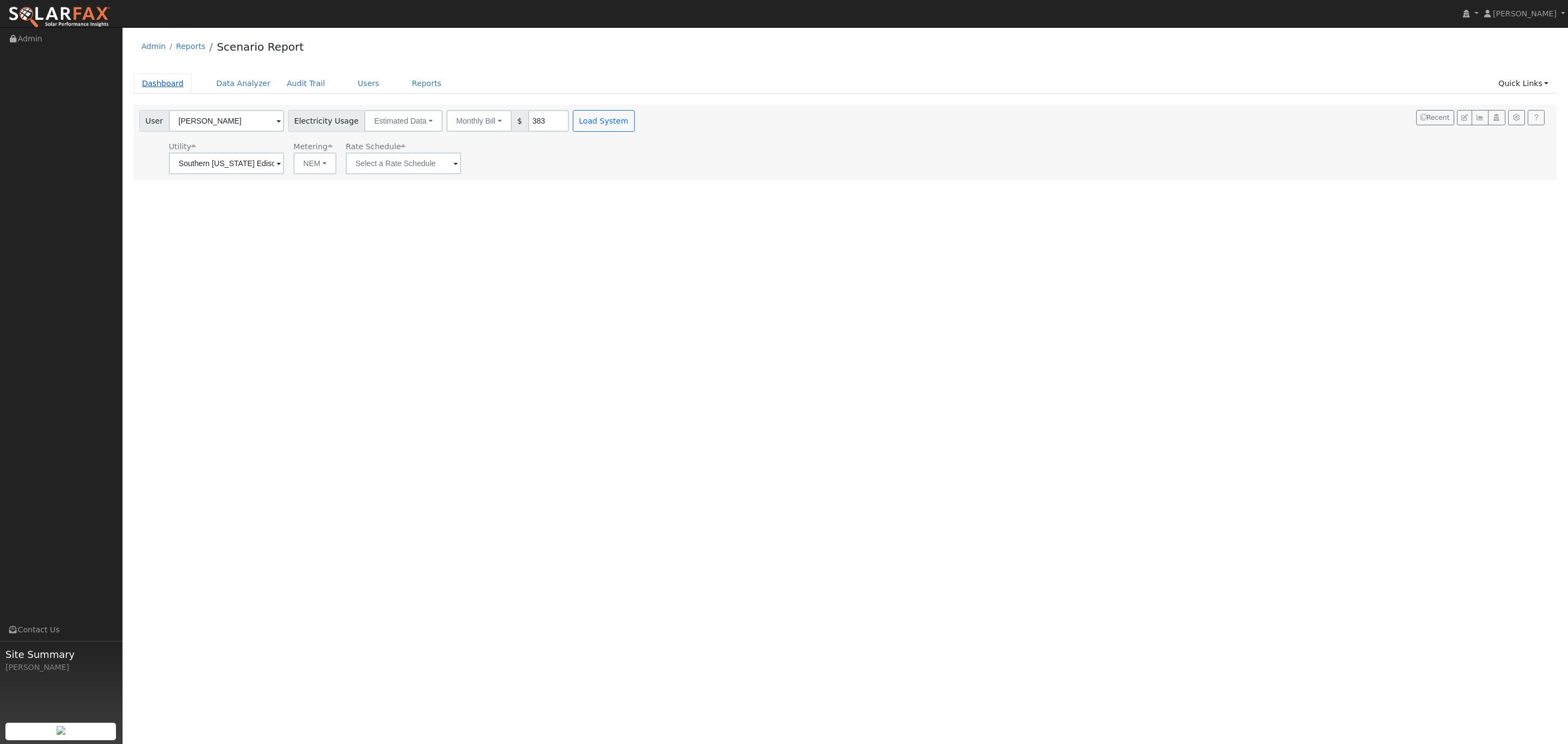
click at [172, 92] on link "Dashboard" at bounding box center [163, 84] width 58 height 20
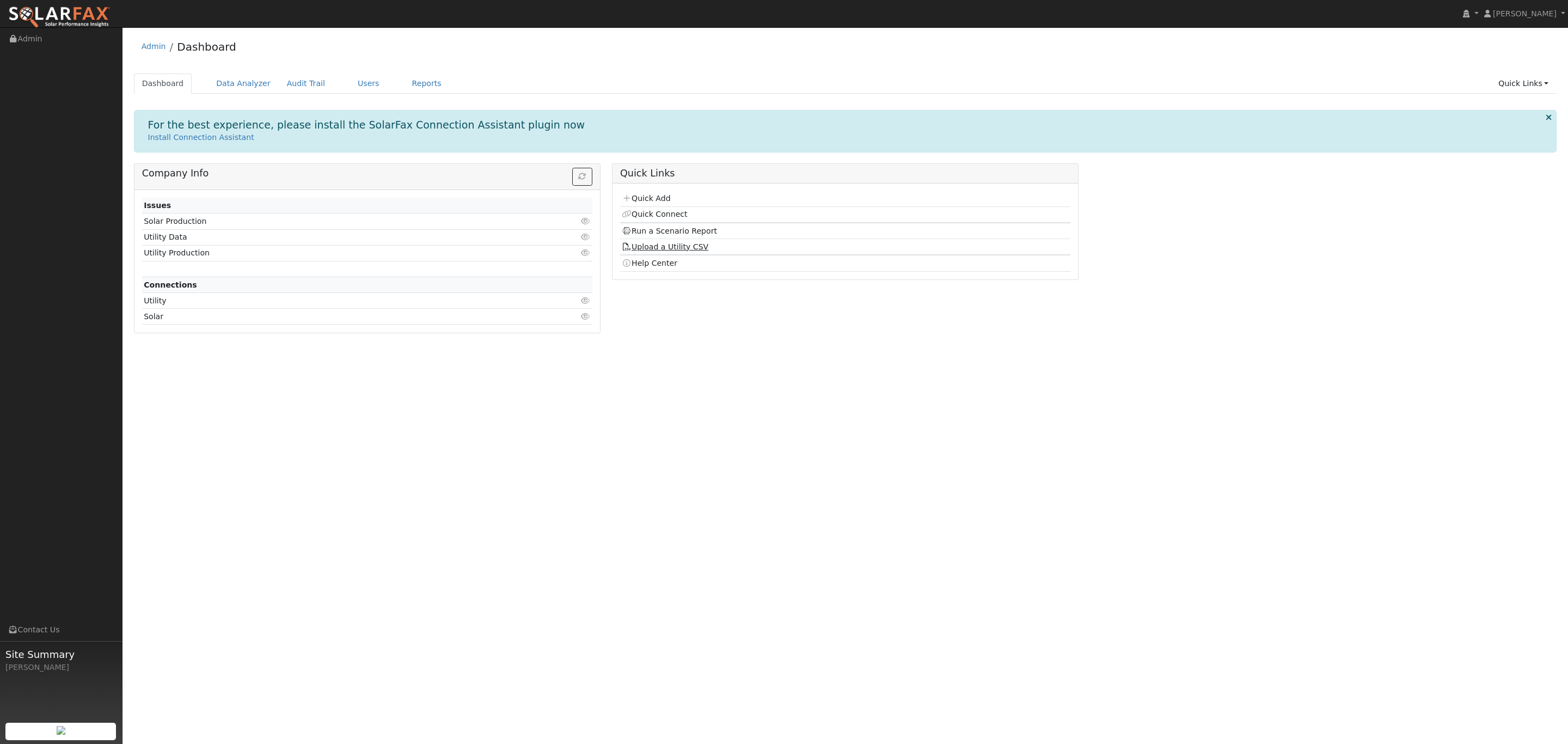
click at [675, 251] on link "Upload a Utility CSV" at bounding box center [666, 247] width 87 height 9
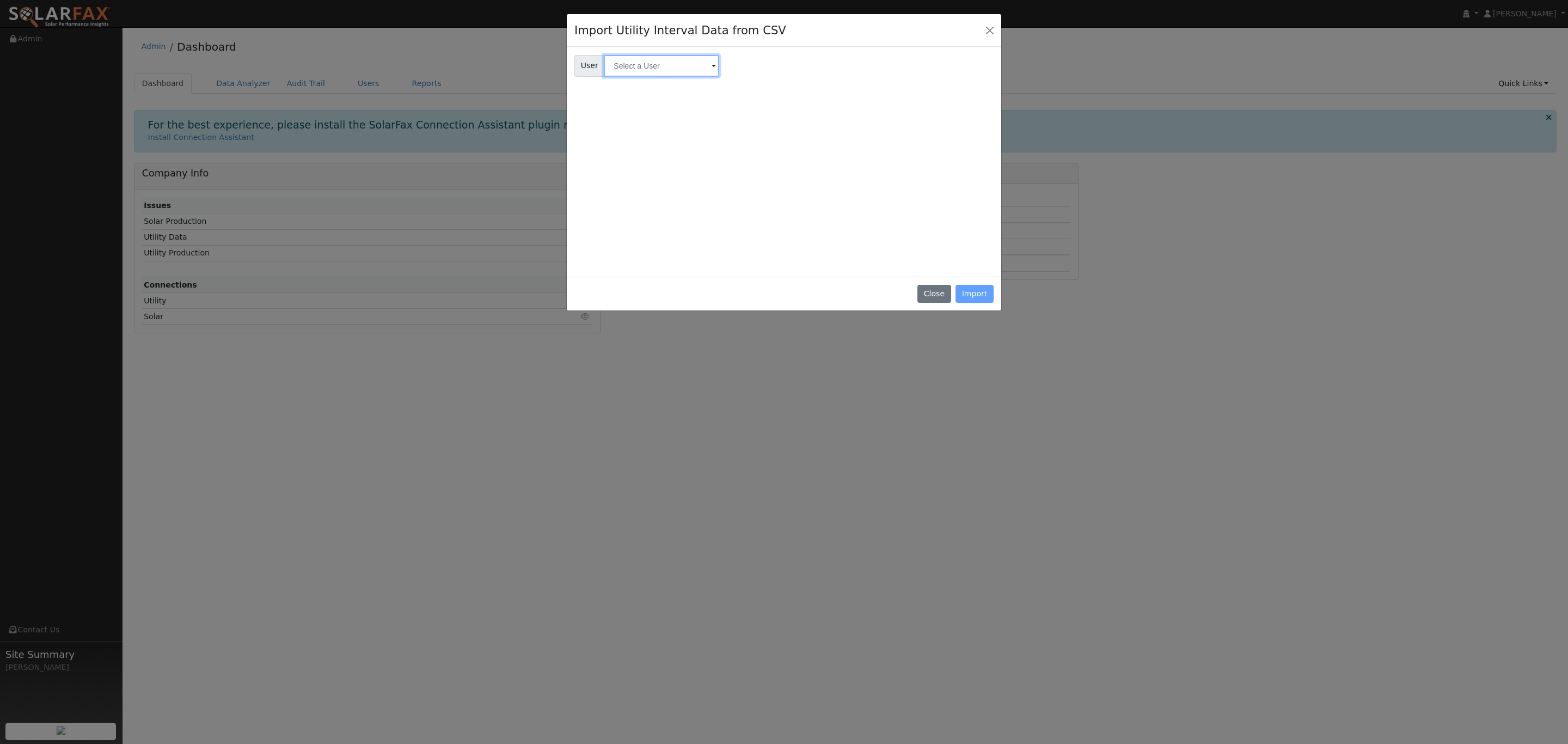
click at [670, 61] on input "text" at bounding box center [662, 66] width 115 height 22
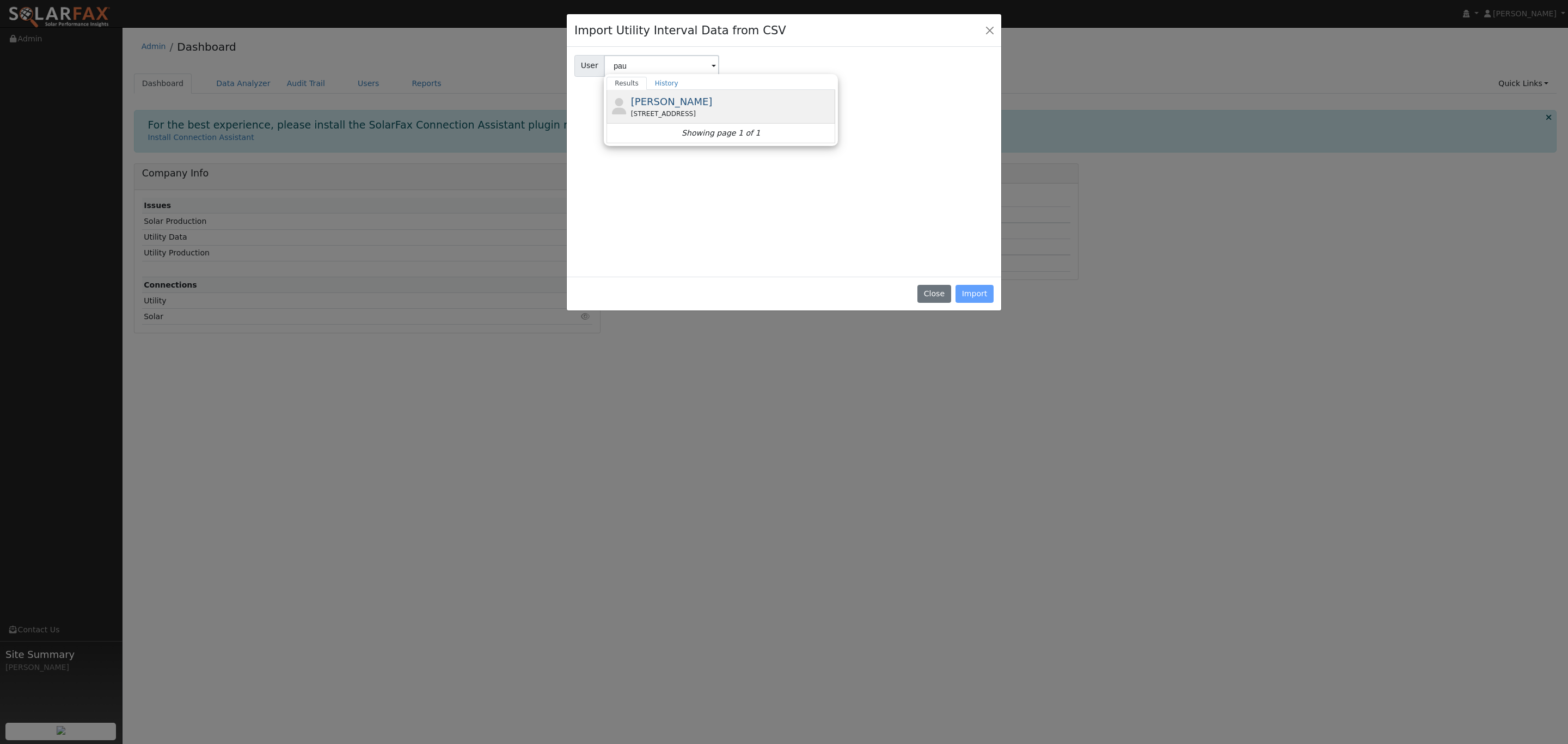
click at [677, 97] on div "[PERSON_NAME] [STREET_ADDRESS]" at bounding box center [732, 107] width 202 height 25
type input "[PERSON_NAME]"
click at [791, 102] on label "Browse" at bounding box center [811, 97] width 40 height 20
click at [0, 0] on input "Browse" at bounding box center [0, 0] width 0 height 0
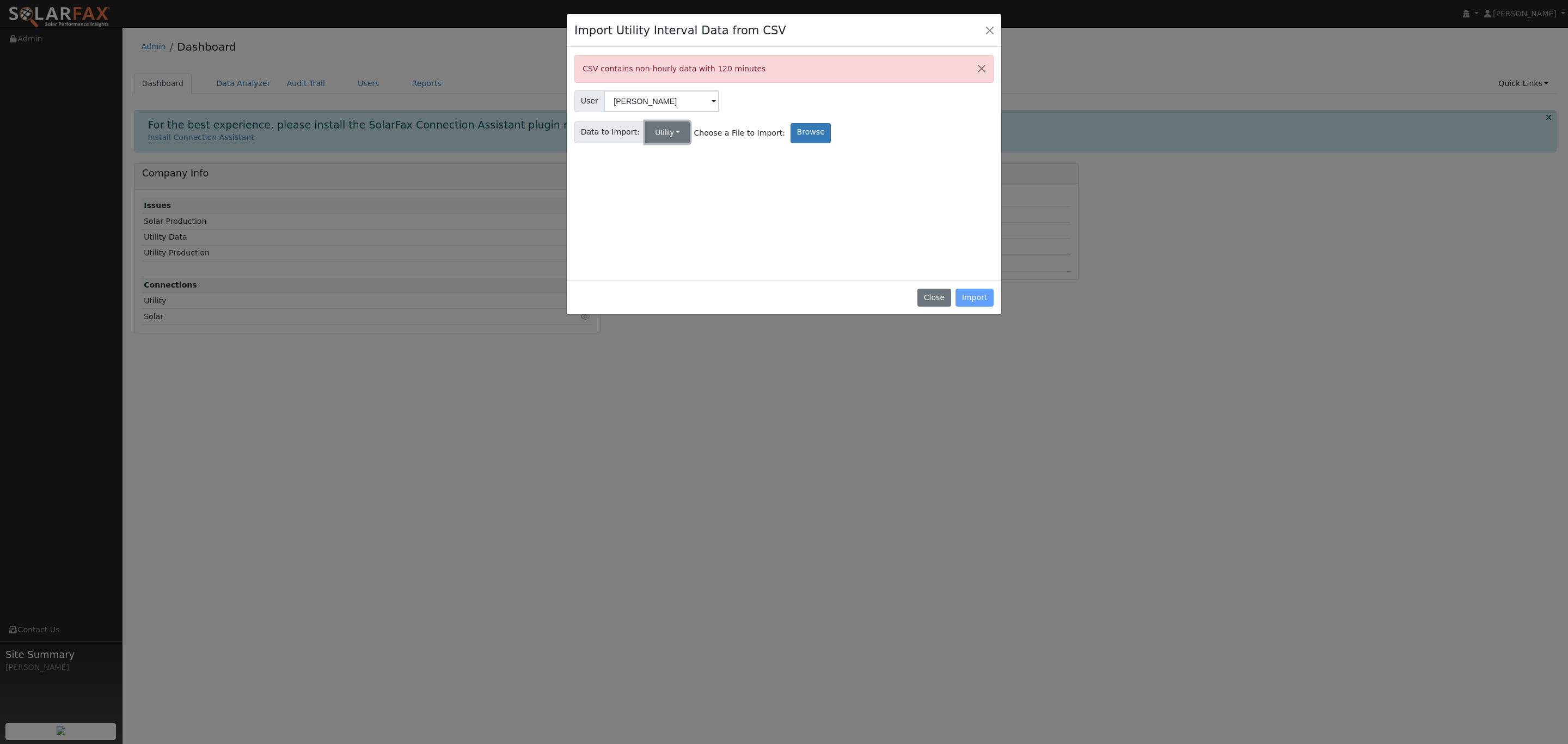
click at [668, 132] on button "Utility" at bounding box center [667, 132] width 45 height 22
click at [678, 159] on link "Utility" at bounding box center [677, 156] width 76 height 16
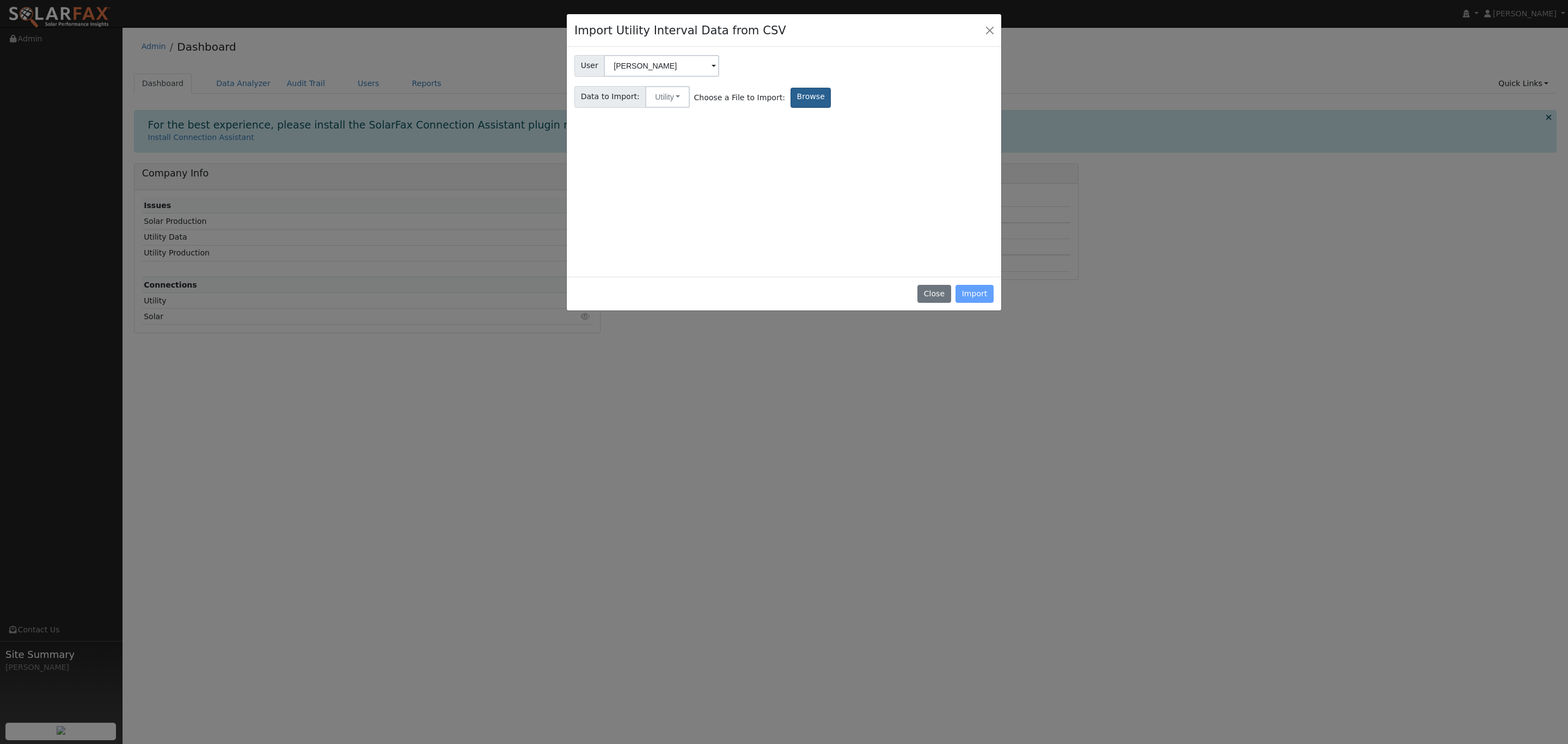
click at [796, 102] on label "Browse" at bounding box center [811, 97] width 40 height 20
click at [0, 0] on input "Browse" at bounding box center [0, 0] width 0 height 0
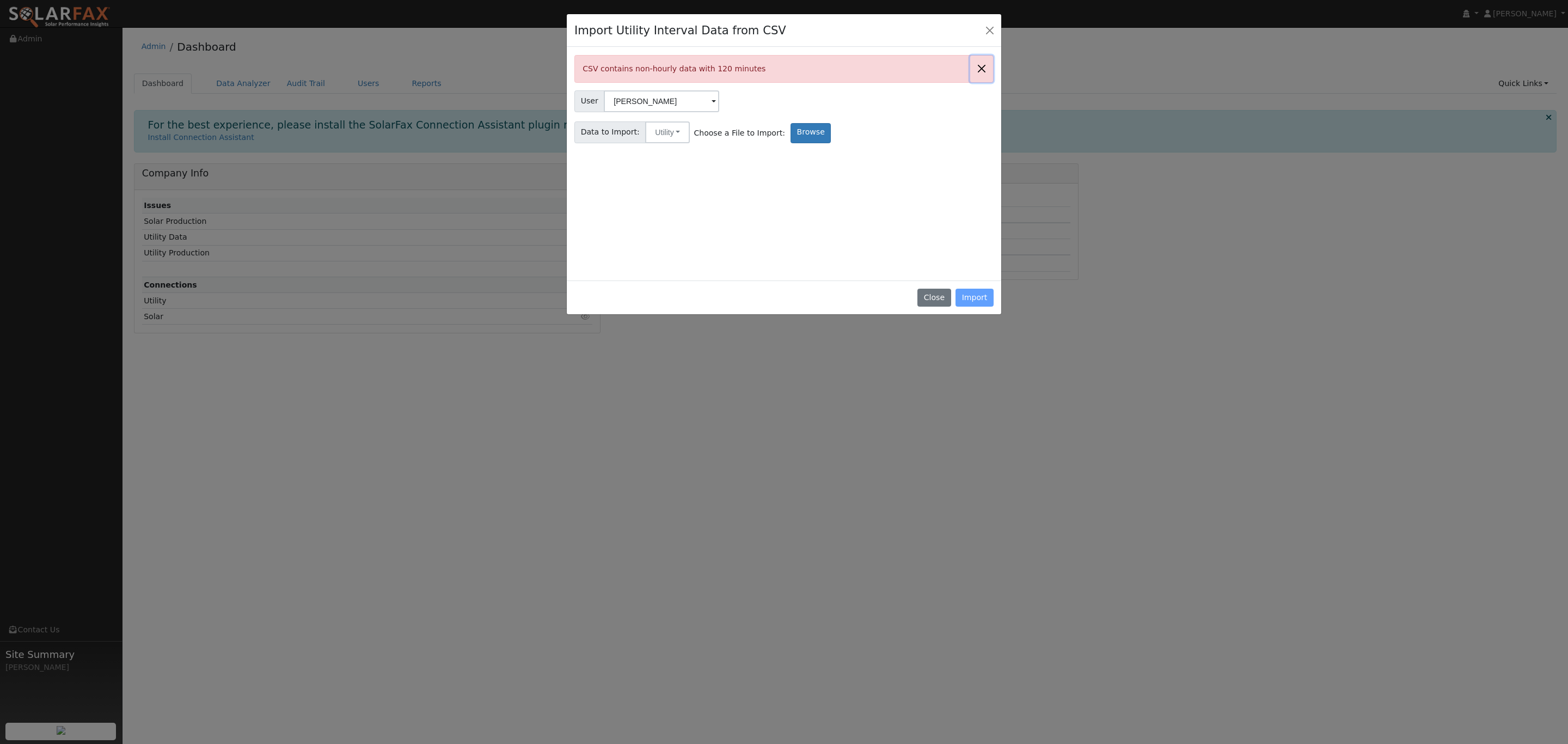
click at [982, 69] on button "Close" at bounding box center [981, 69] width 23 height 27
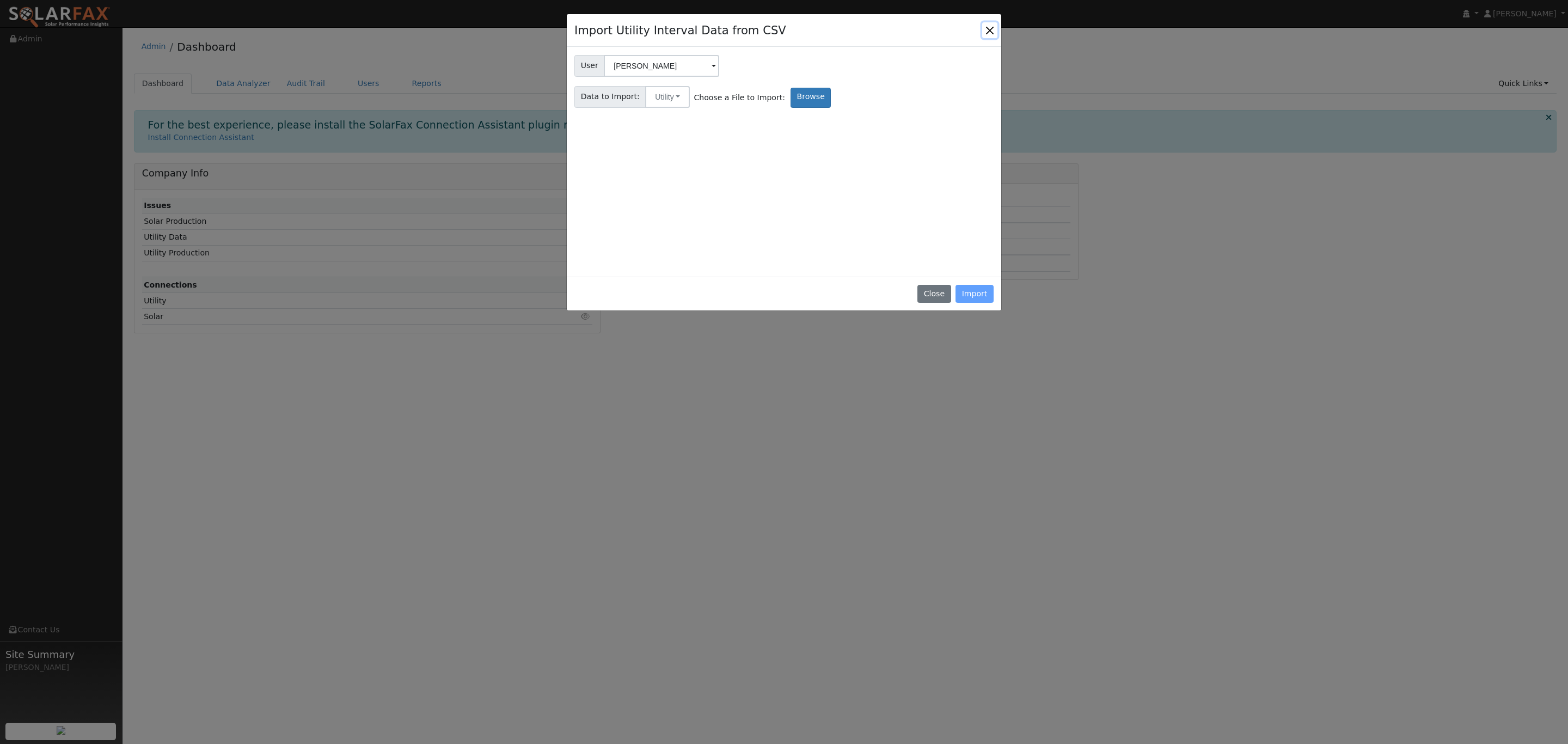
click at [990, 32] on button "Close" at bounding box center [990, 30] width 16 height 16
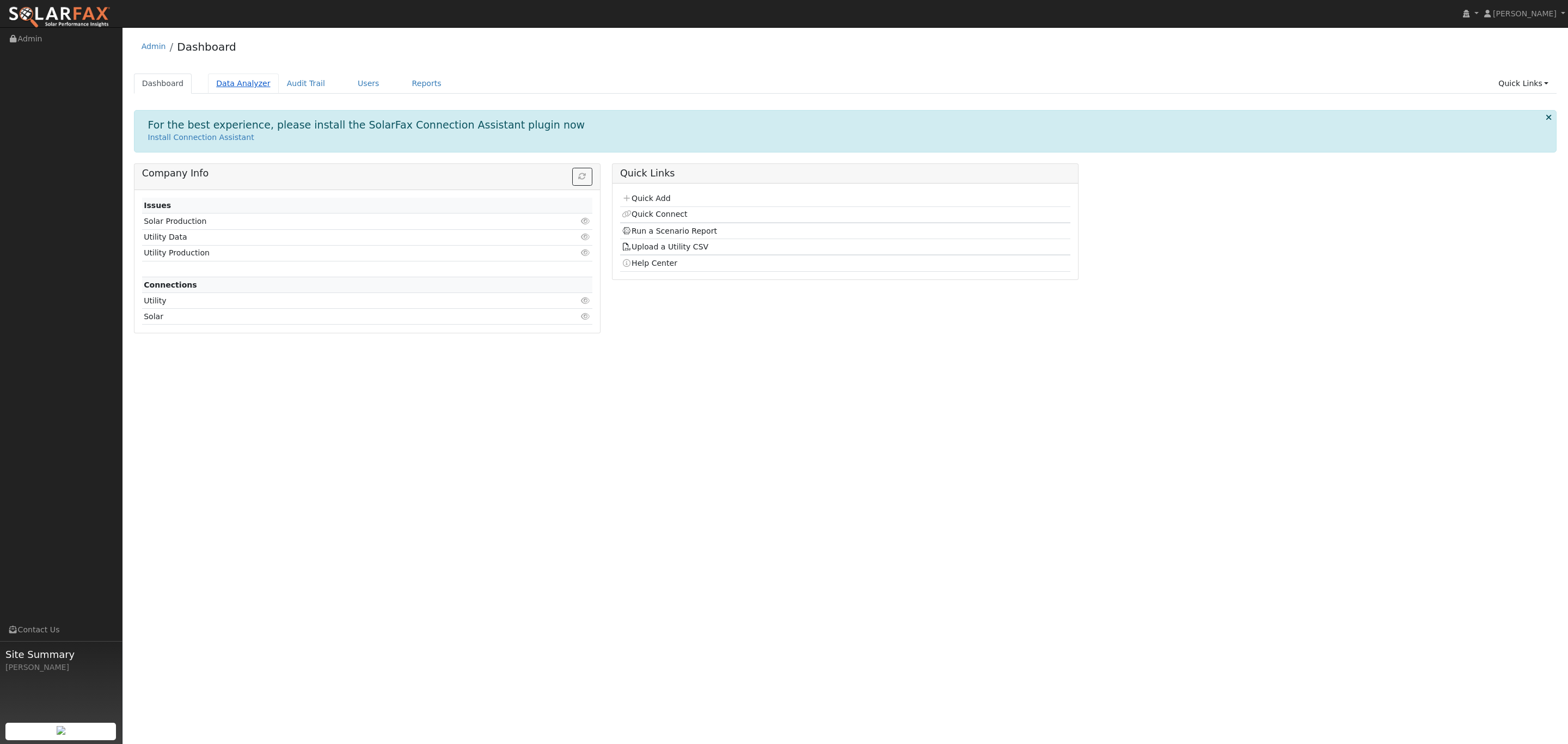
click at [225, 87] on link "Data Analyzer" at bounding box center [243, 84] width 71 height 20
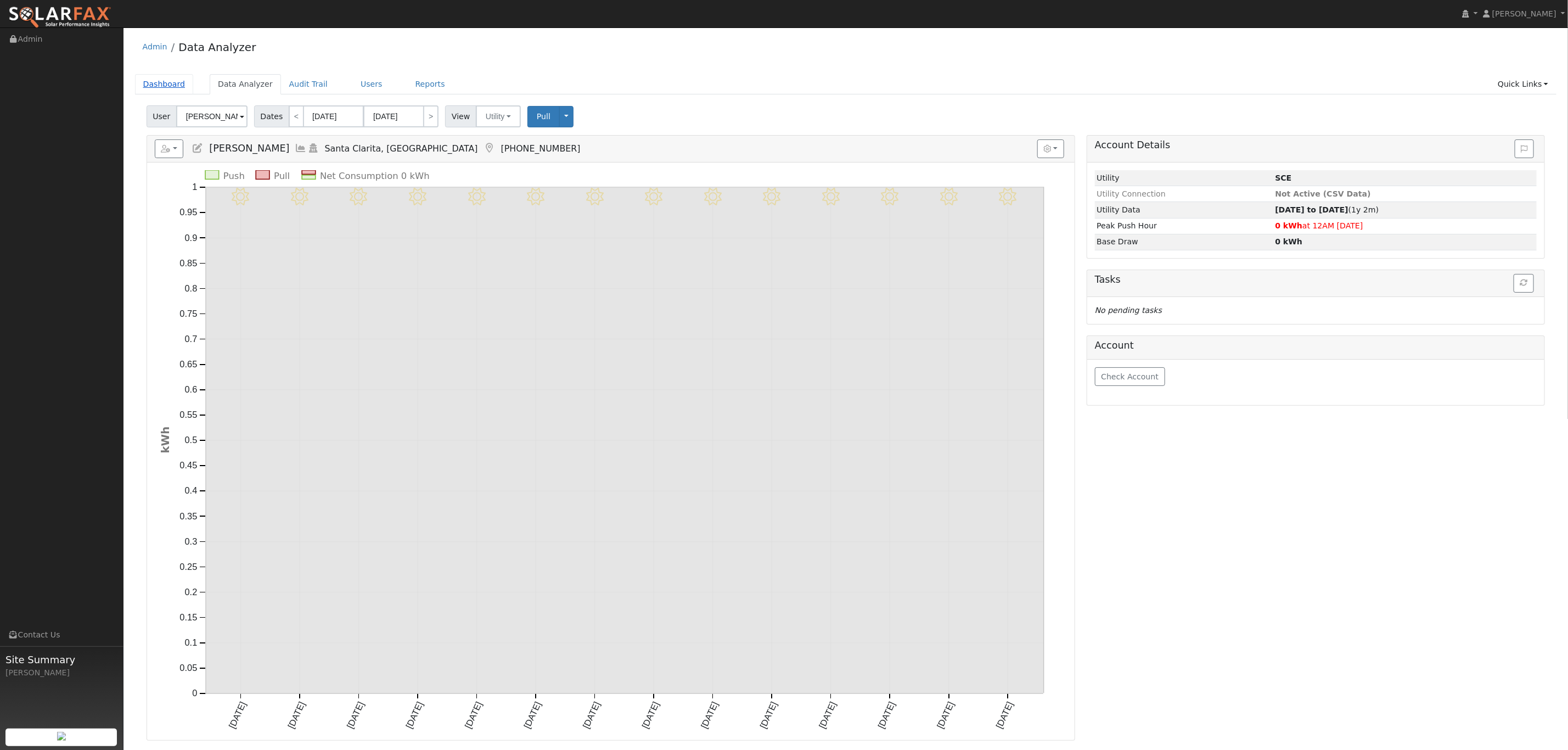
click at [173, 88] on link "Dashboard" at bounding box center [164, 84] width 59 height 20
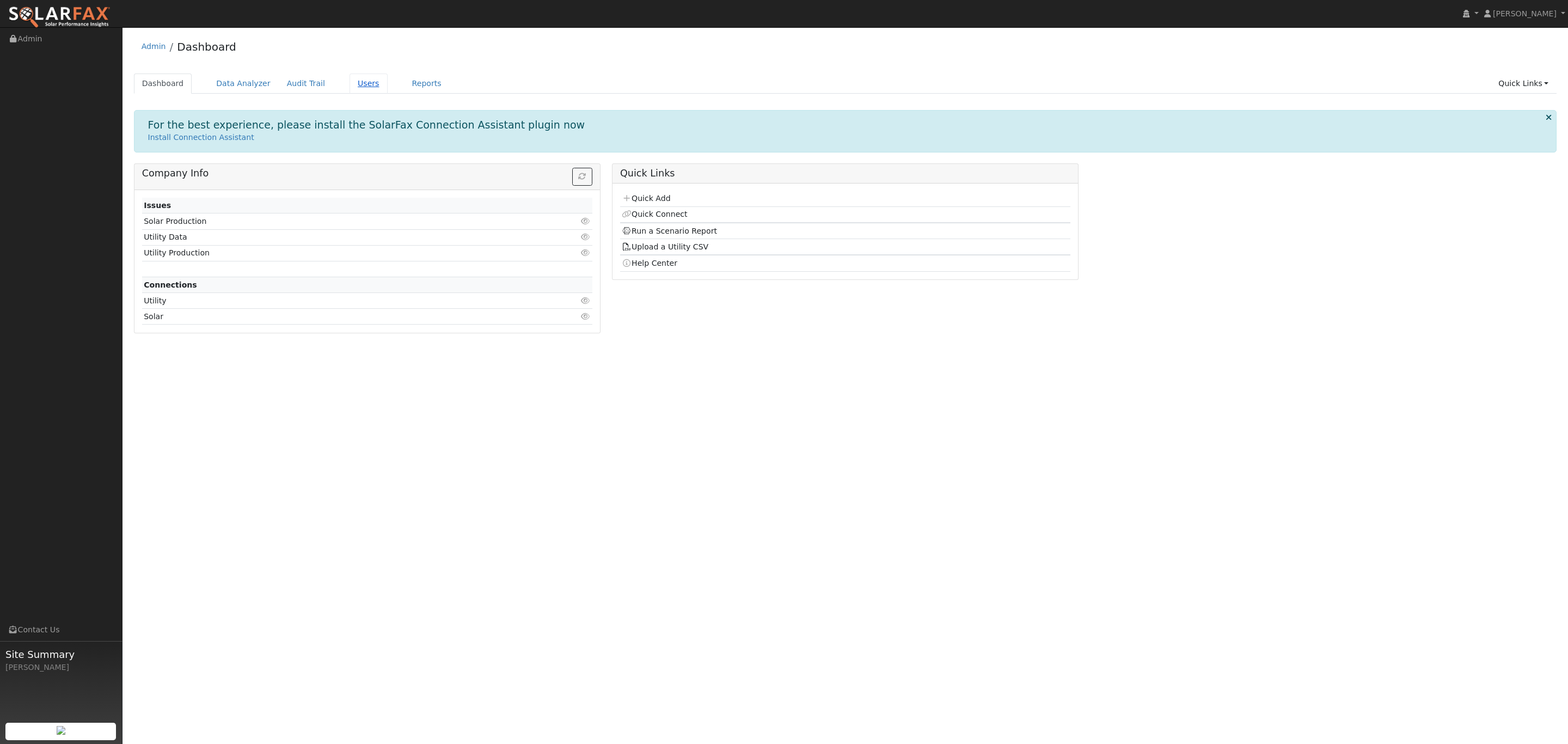
click at [360, 76] on link "Users" at bounding box center [368, 84] width 38 height 20
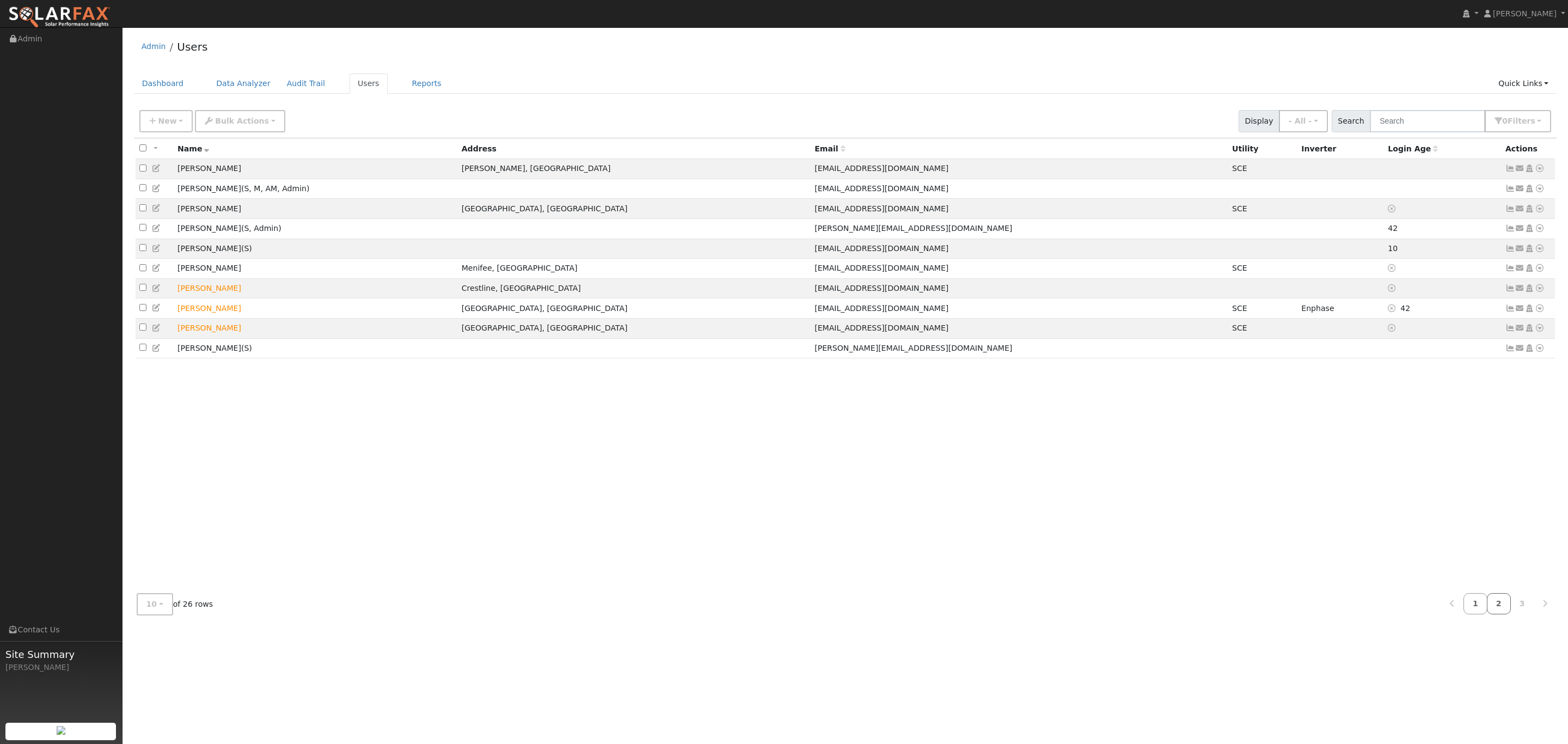
click at [1505, 607] on link "2" at bounding box center [1499, 604] width 24 height 21
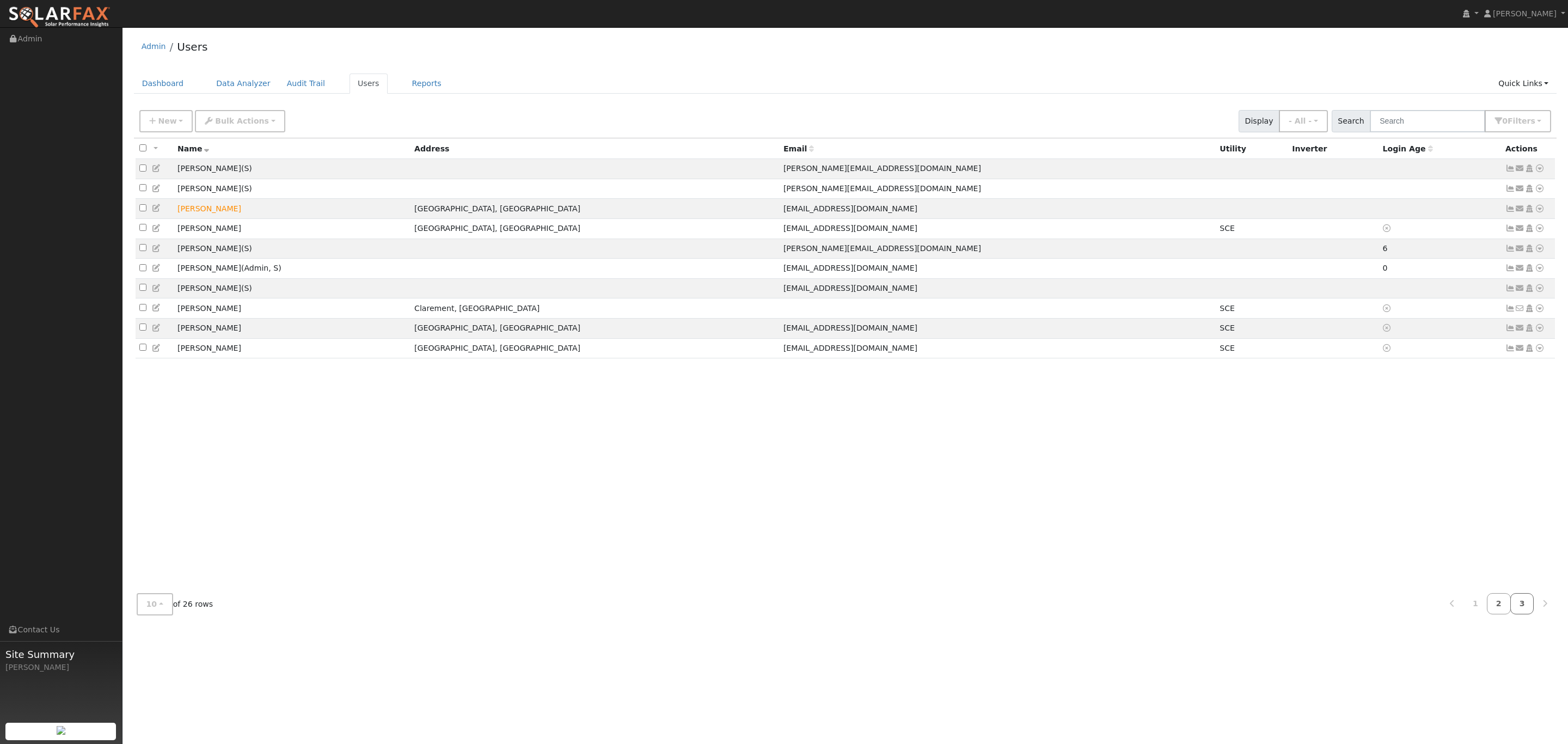
click at [1521, 610] on link "3" at bounding box center [1522, 604] width 24 height 21
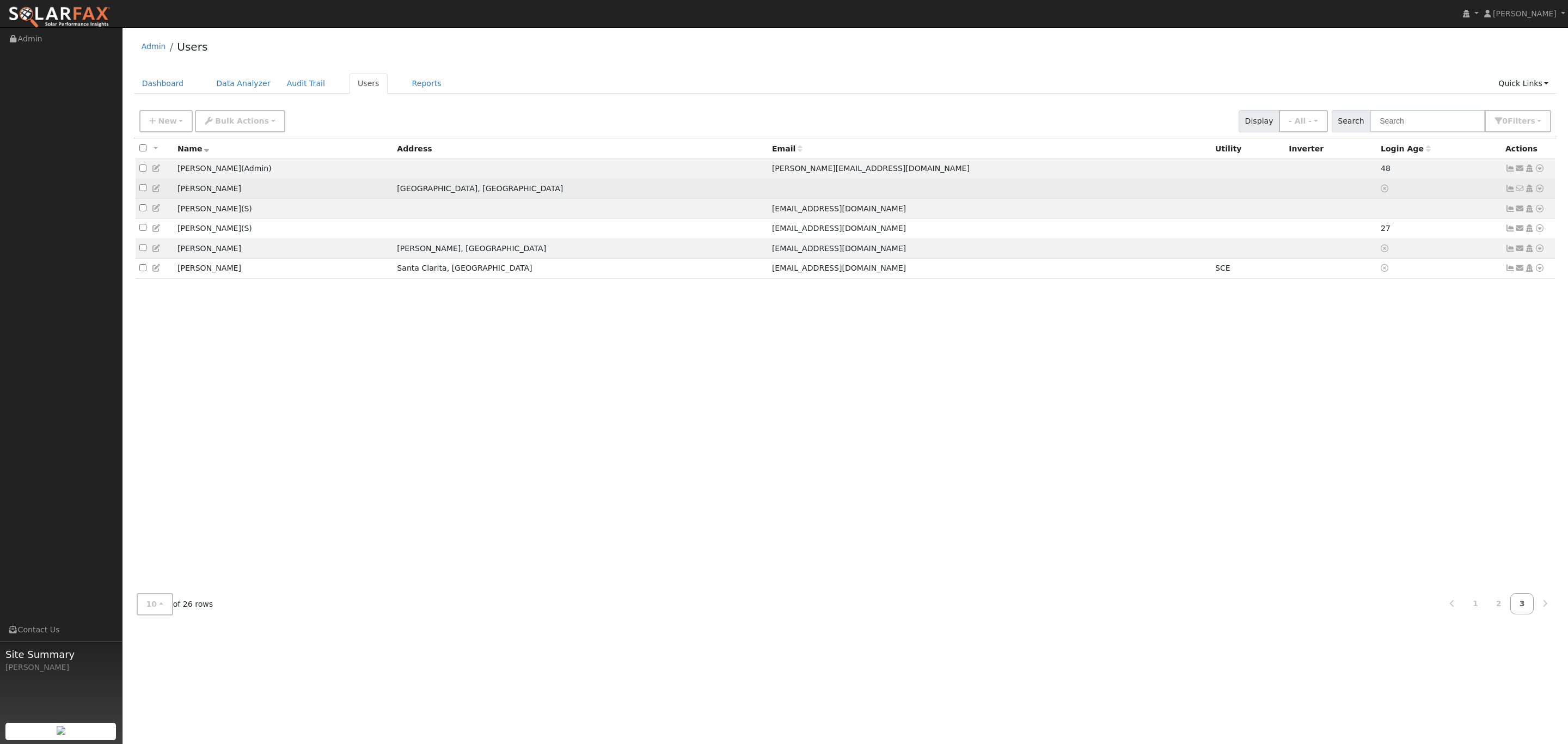
click at [1510, 192] on icon at bounding box center [1510, 189] width 10 height 7
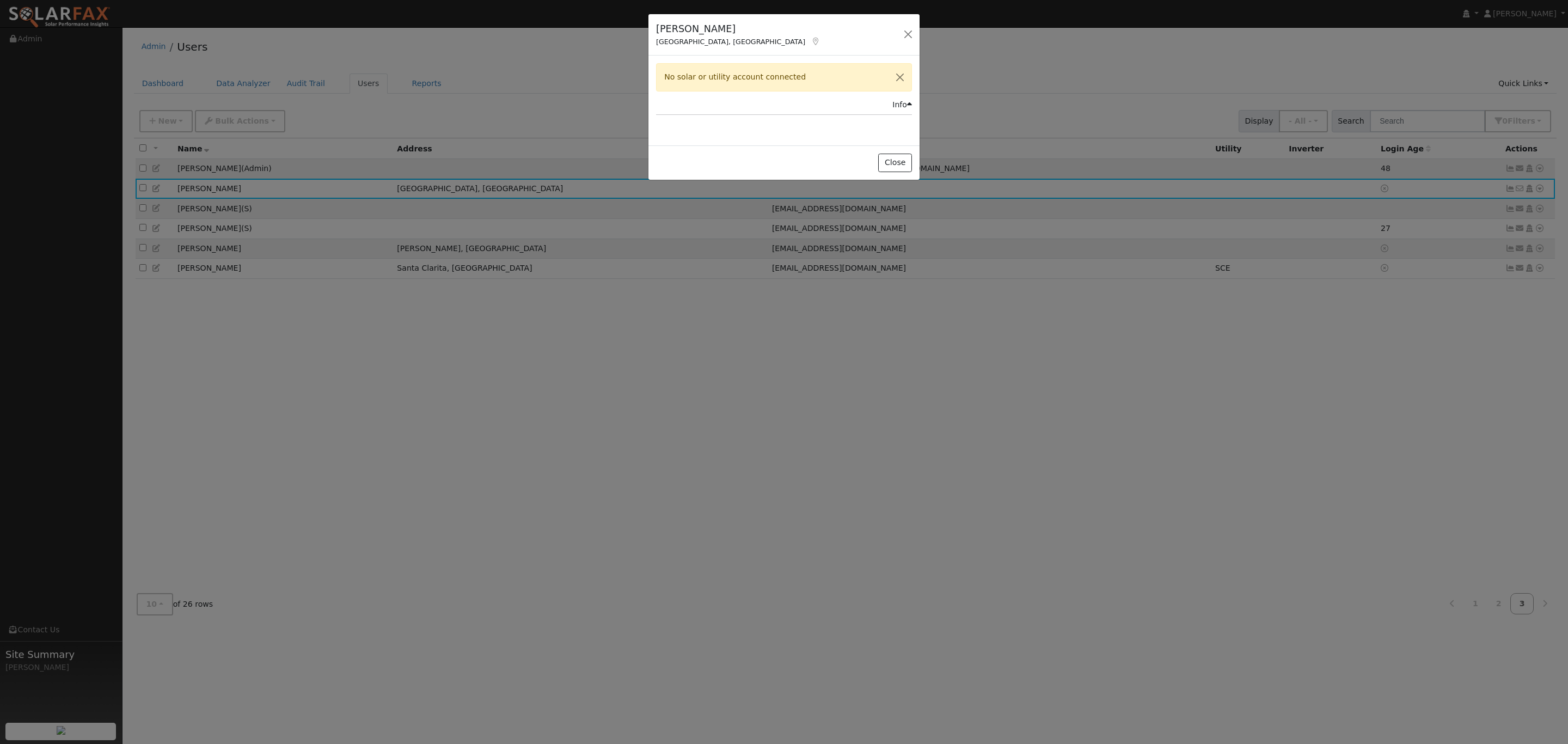
click at [901, 110] on div "Info" at bounding box center [902, 105] width 20 height 11
click at [828, 82] on div "No solar or utility account connected" at bounding box center [784, 77] width 256 height 28
click at [749, 82] on div "No solar or utility account connected" at bounding box center [784, 77] width 256 height 28
click at [893, 160] on button "Close" at bounding box center [895, 163] width 33 height 19
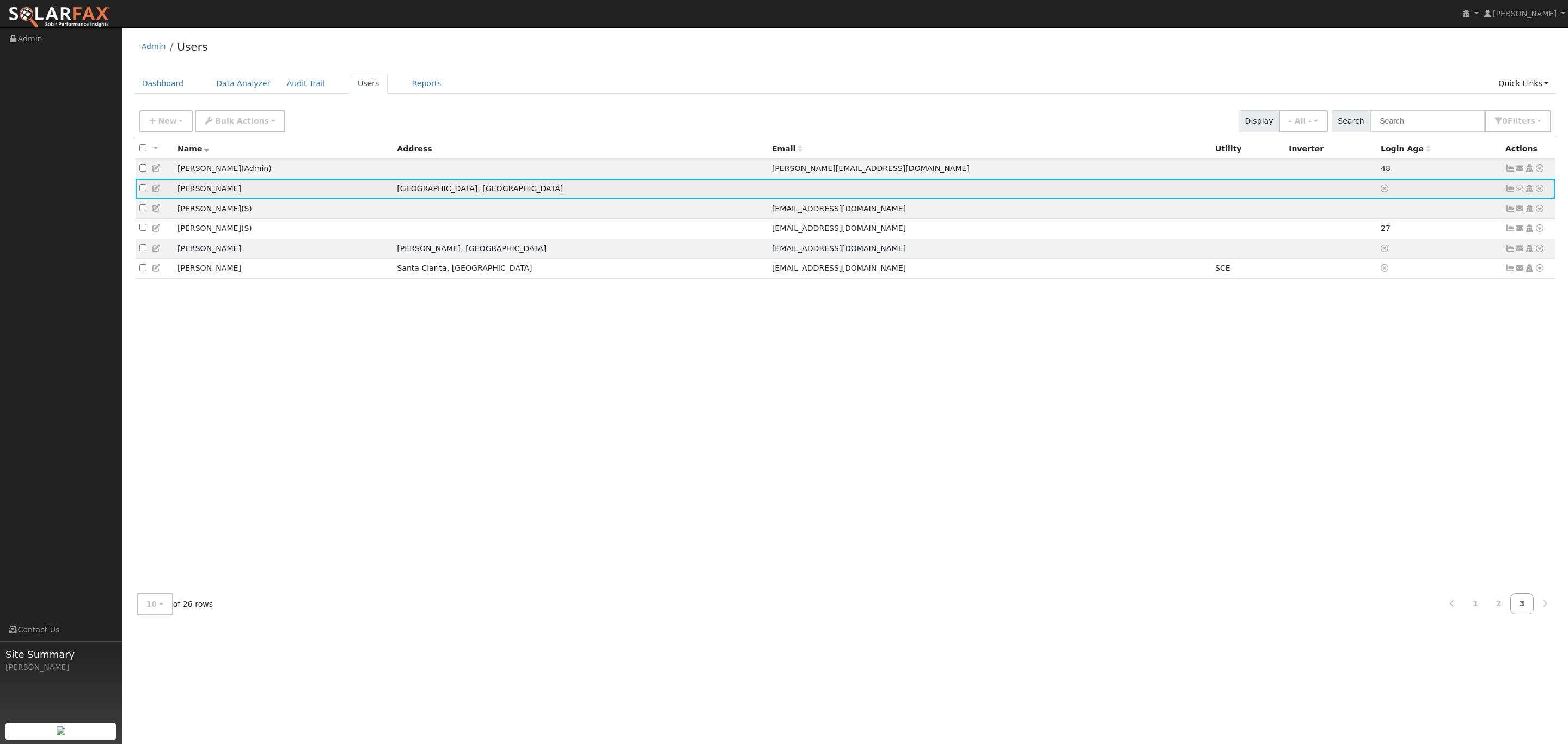
click at [1539, 192] on icon at bounding box center [1540, 189] width 10 height 7
click at [1438, 254] on link "Import From CSV" at bounding box center [1425, 246] width 80 height 16
